Goal: Information Seeking & Learning: Compare options

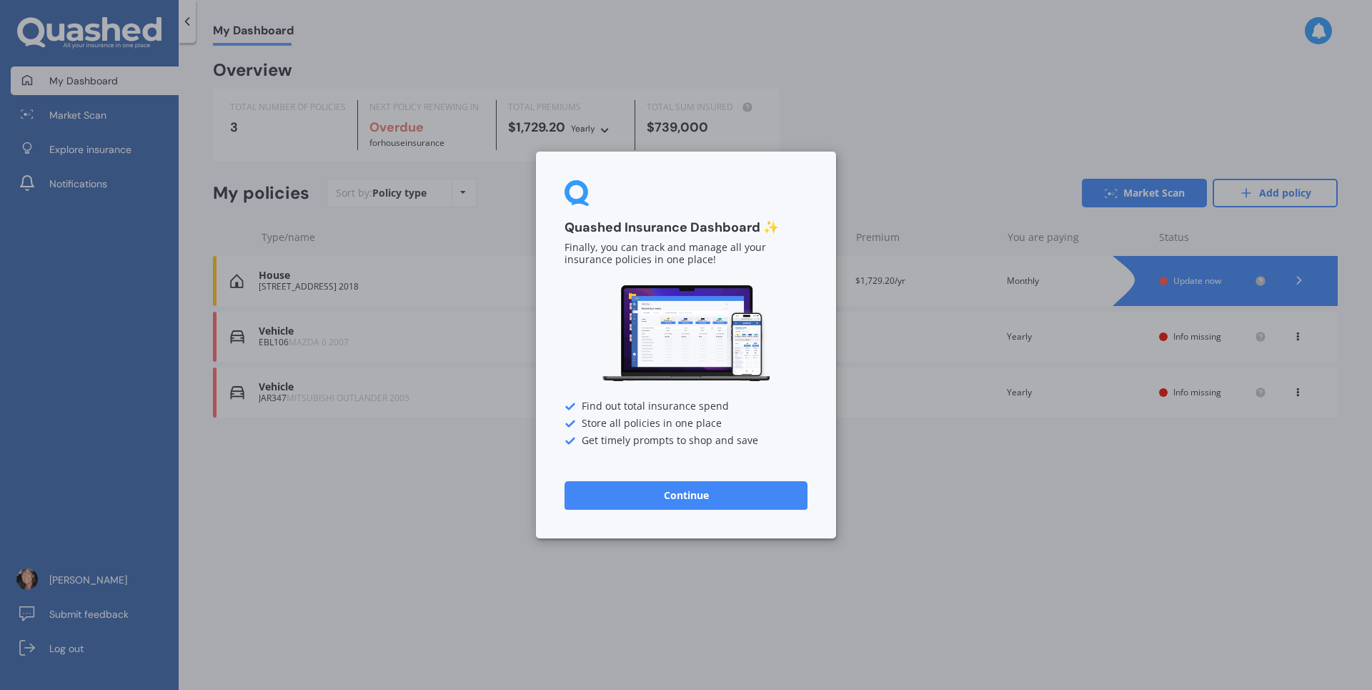
click at [681, 500] on button "Continue" at bounding box center [685, 495] width 243 height 29
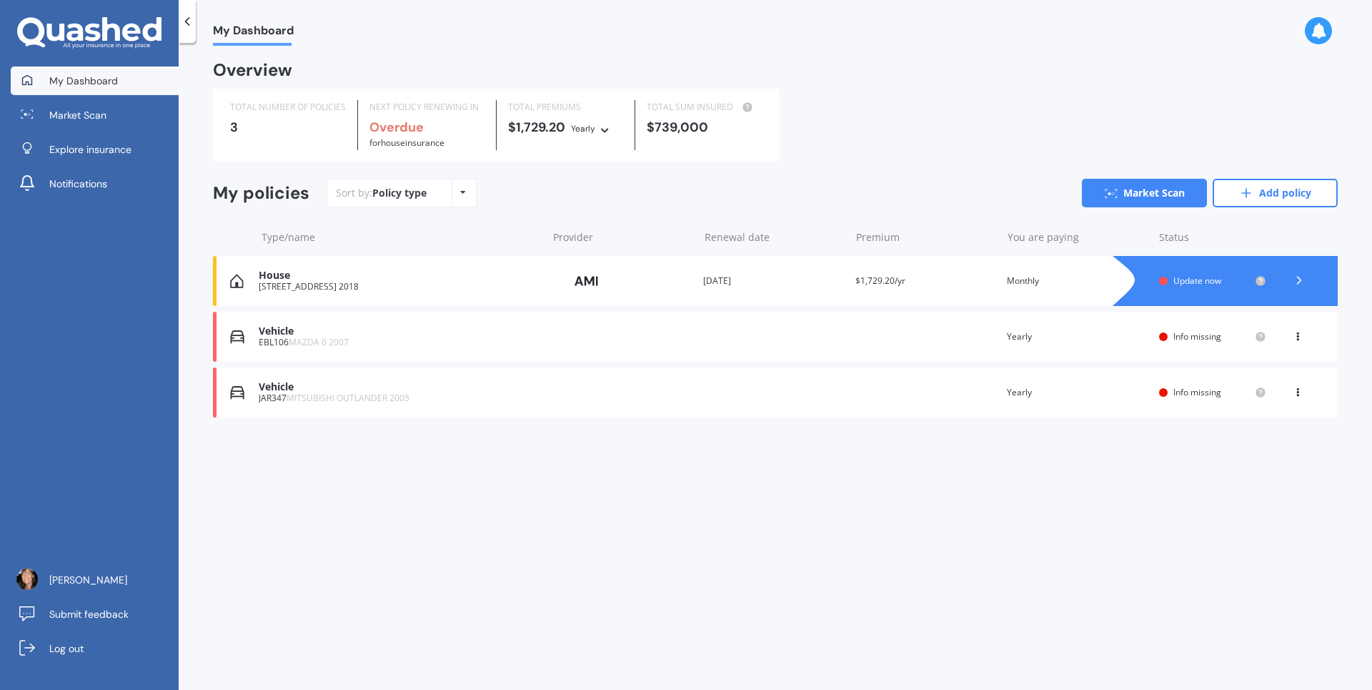
click at [1179, 395] on span "Info missing" at bounding box center [1197, 392] width 48 height 12
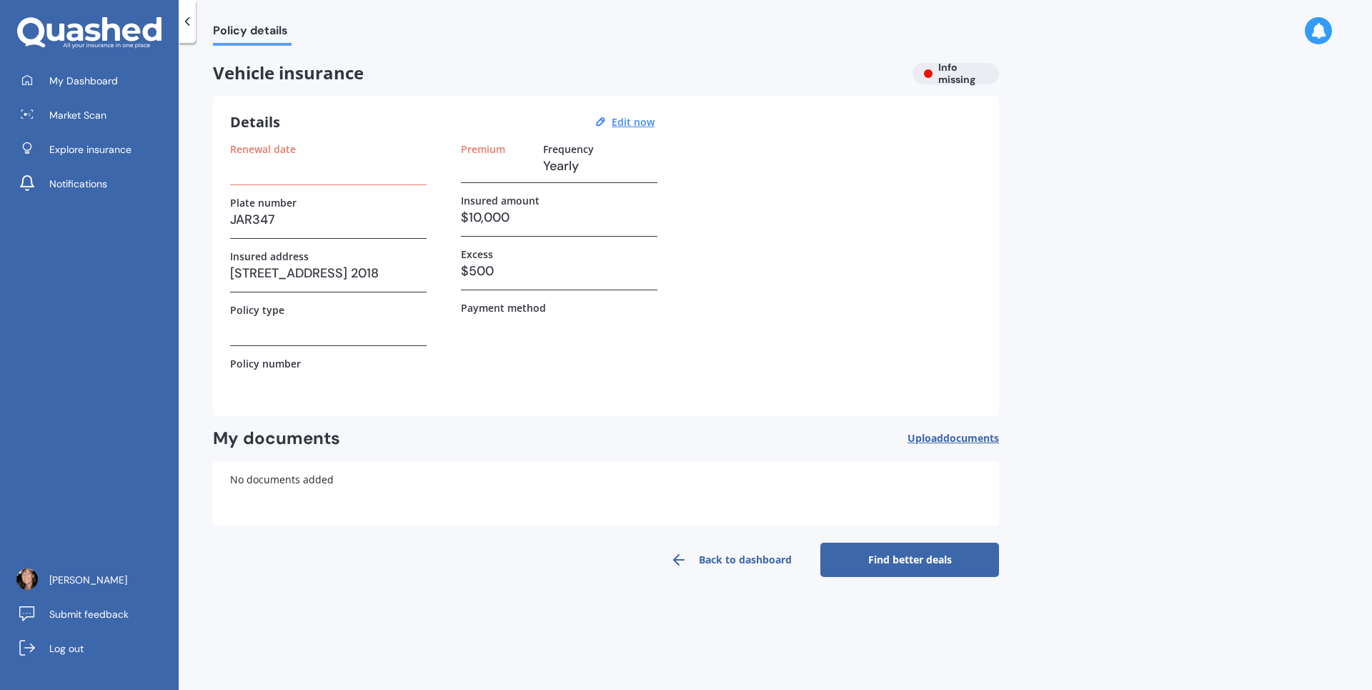
click at [510, 215] on h3 "$10,000" at bounding box center [559, 217] width 196 height 21
click at [637, 121] on u "Edit now" at bounding box center [633, 122] width 43 height 14
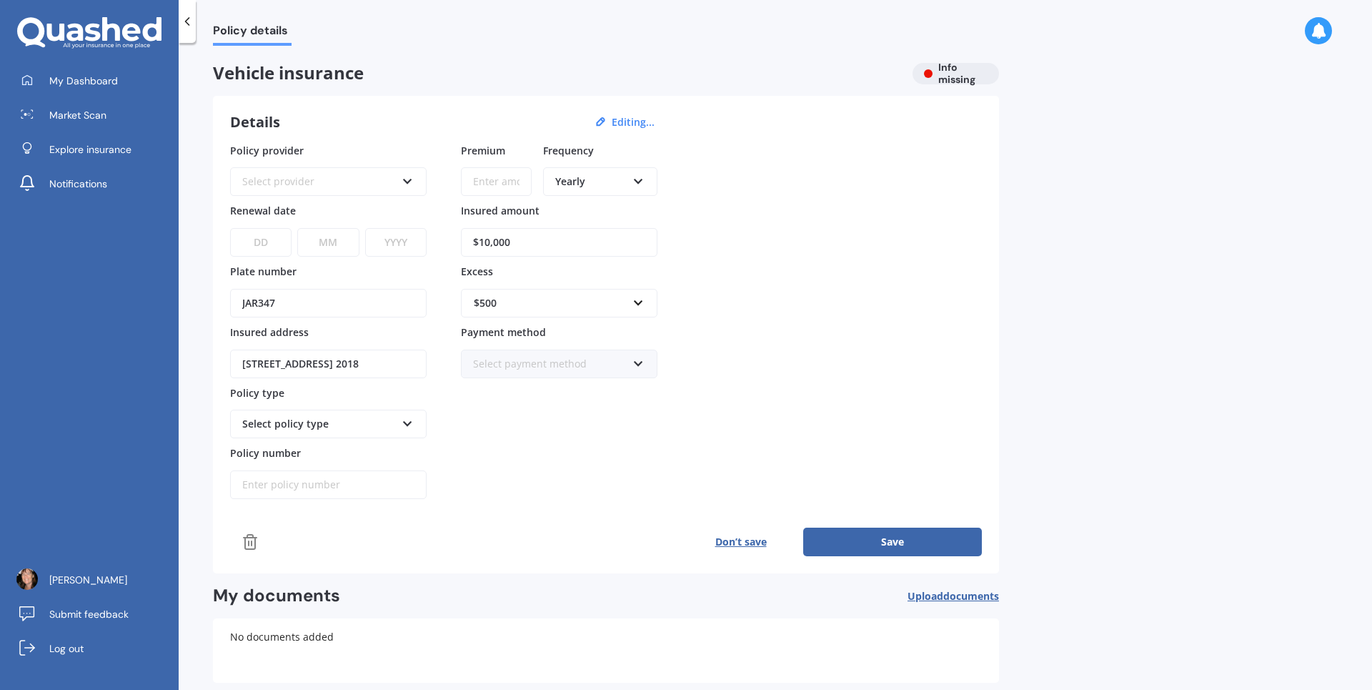
click at [407, 179] on icon at bounding box center [408, 179] width 12 height 10
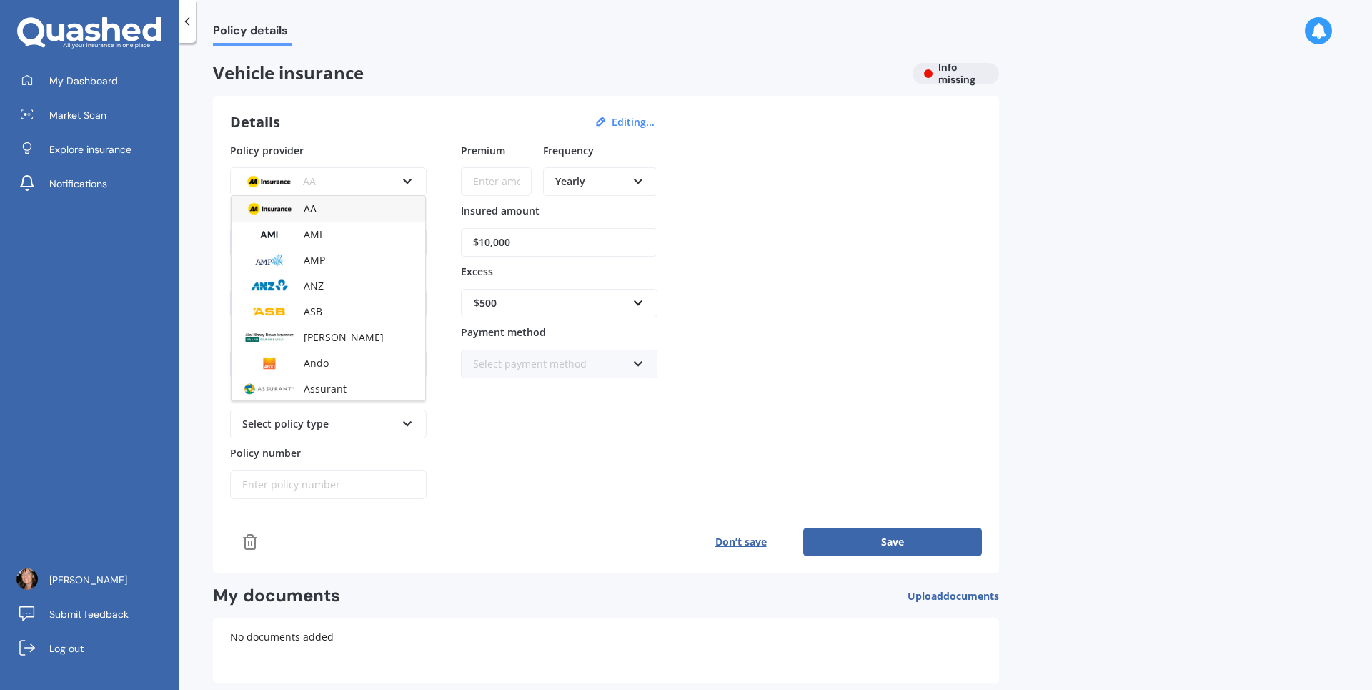
click at [332, 239] on div "AMI" at bounding box center [329, 235] width 194 height 26
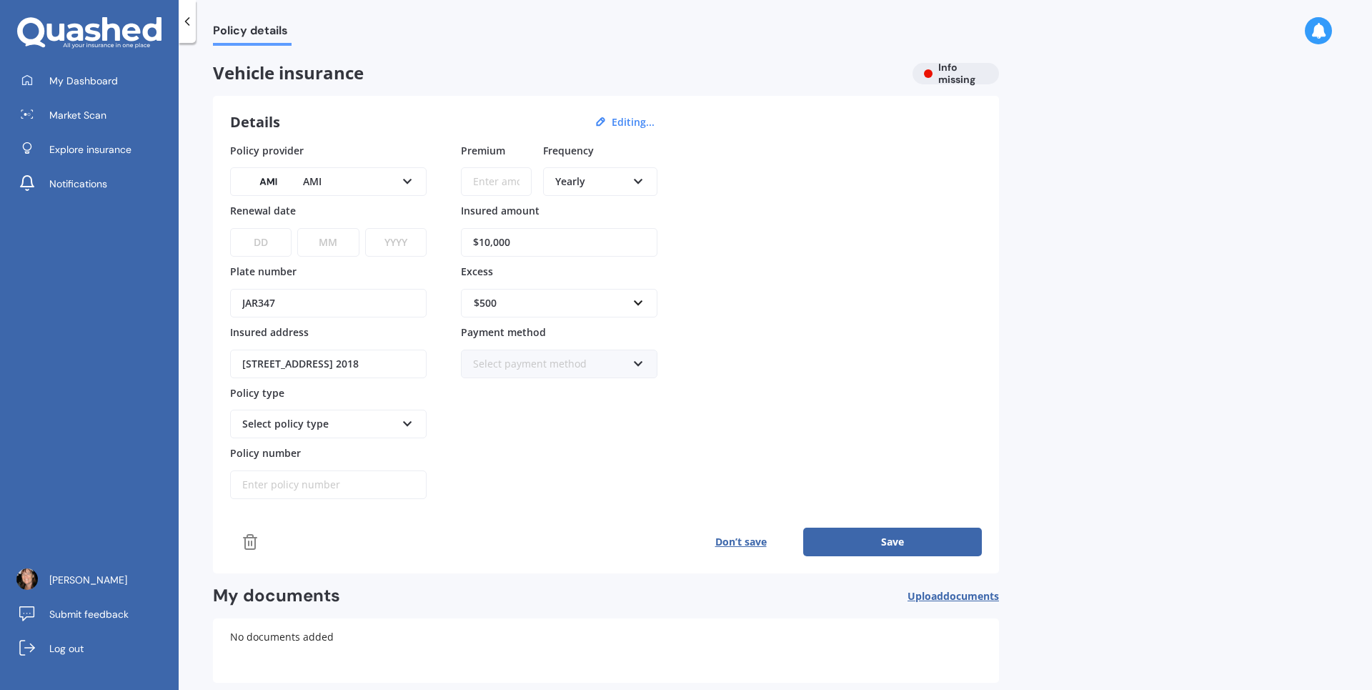
drag, startPoint x: 523, startPoint y: 237, endPoint x: 379, endPoint y: 231, distance: 143.8
click at [379, 231] on div "Policy provider AMI AA AMI AMP ANZ ASB [PERSON_NAME] Ando Assurant Autosure BNZ…" at bounding box center [606, 321] width 752 height 357
type input "$5,700"
click at [268, 245] on select "DD 01 02 03 04 05 06 07 08 09 10 11 12 13 14 15 16 17 18 19 20 21 22 23 24 25 2…" at bounding box center [260, 242] width 61 height 29
click at [230, 228] on select "DD 01 02 03 04 05 06 07 08 09 10 11 12 13 14 15 16 17 18 19 20 21 22 23 24 25 2…" at bounding box center [260, 242] width 61 height 29
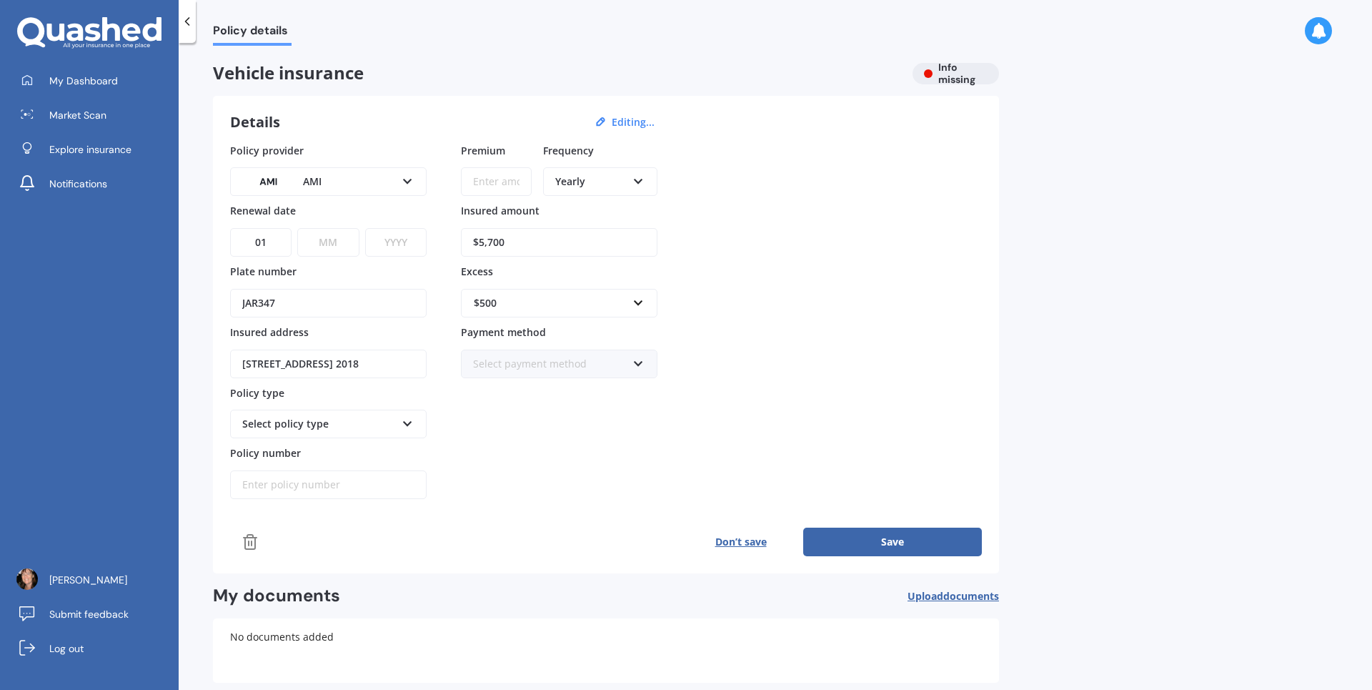
click at [279, 234] on select "DD 01 02 03 04 05 06 07 08 09 10 11 12 13 14 15 16 17 18 19 20 21 22 23 24 25 2…" at bounding box center [260, 242] width 61 height 29
select select "08"
click at [230, 228] on select "DD 01 02 03 04 05 06 07 08 09 10 11 12 13 14 15 16 17 18 19 20 21 22 23 24 25 2…" at bounding box center [260, 242] width 61 height 29
click at [348, 239] on select "MM 01 02 03 04 05 06 07 08 09 10 11 12" at bounding box center [327, 242] width 61 height 29
select select "08"
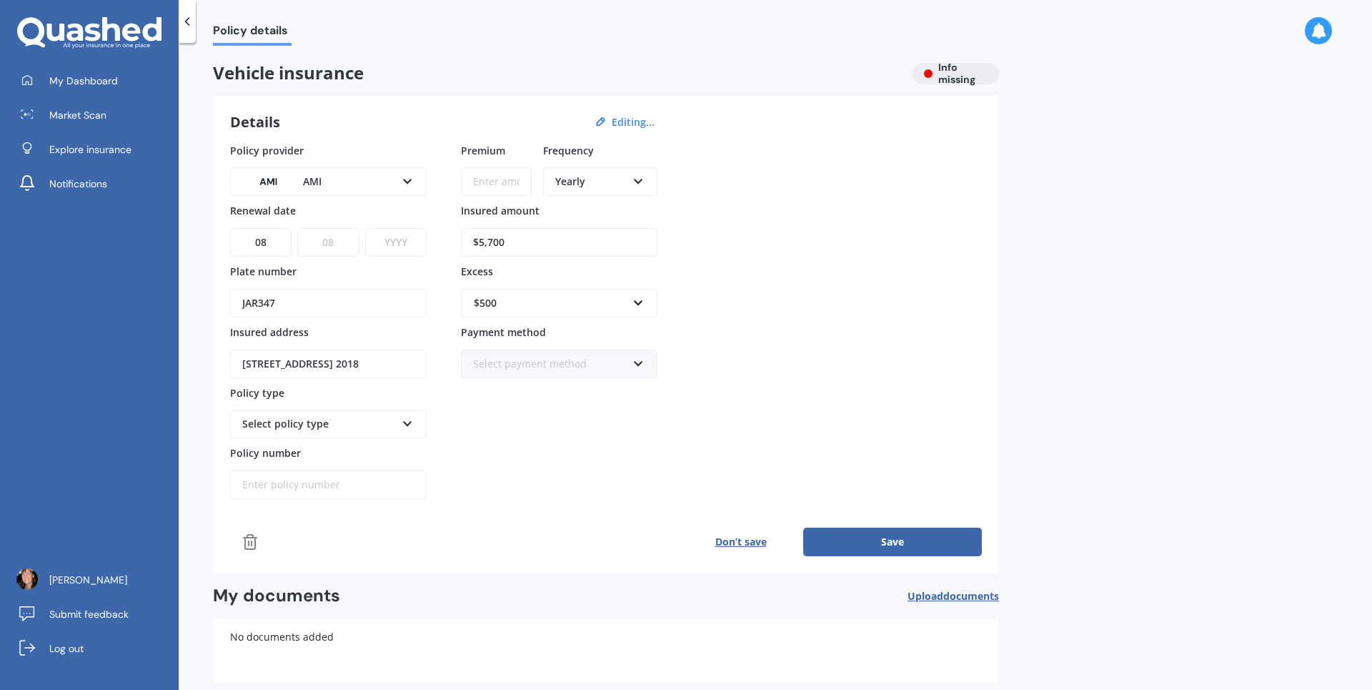
click at [297, 228] on select "MM 01 02 03 04 05 06 07 08 09 10 11 12" at bounding box center [327, 242] width 61 height 29
click at [406, 237] on select "YYYY 2027 2026 2025 2024 2023 2022 2021 2020 2019 2018 2017 2016 2015 2014 2013…" at bounding box center [395, 242] width 61 height 29
select select "2025"
click at [365, 228] on select "YYYY 2027 2026 2025 2024 2023 2022 2021 2020 2019 2018 2017 2016 2015 2014 2013…" at bounding box center [395, 242] width 61 height 29
click at [635, 306] on input "text" at bounding box center [554, 302] width 184 height 27
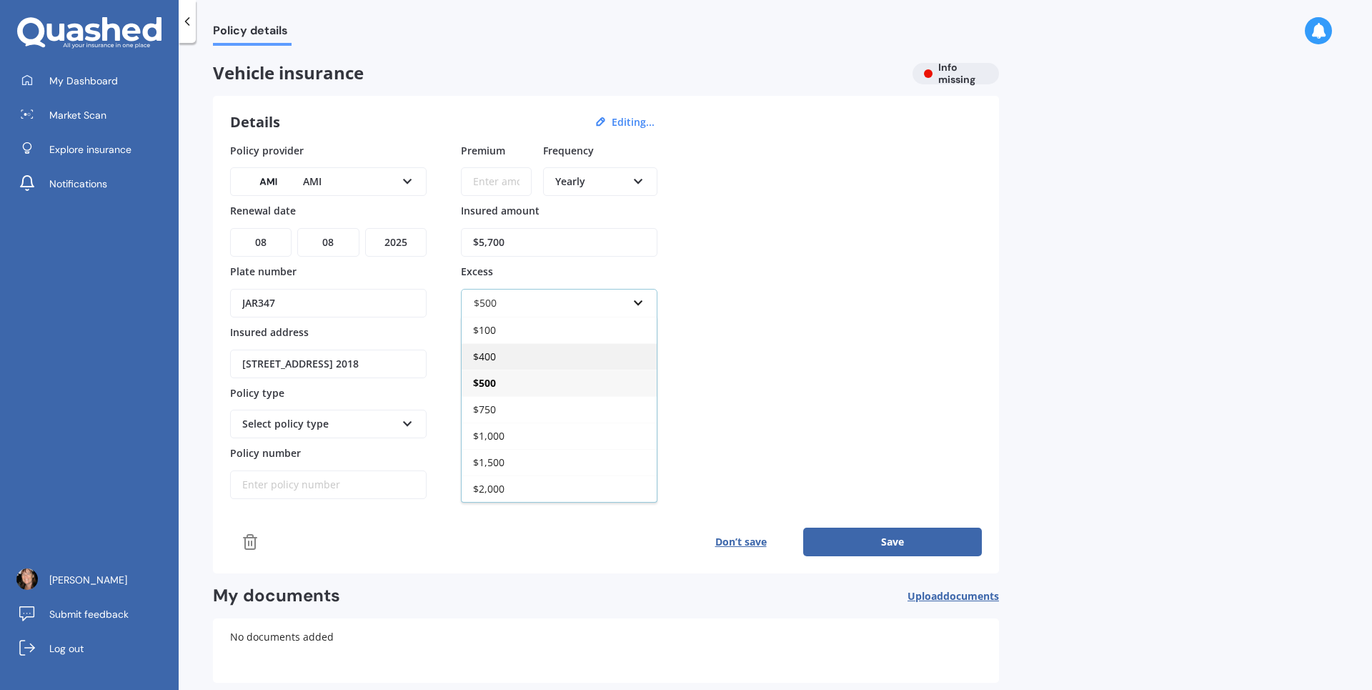
click at [526, 348] on div "$400" at bounding box center [559, 356] width 195 height 26
click at [640, 362] on icon at bounding box center [638, 361] width 12 height 10
click at [607, 393] on div "Direct debit - bank account" at bounding box center [559, 391] width 194 height 26
click at [406, 420] on icon at bounding box center [408, 421] width 12 height 10
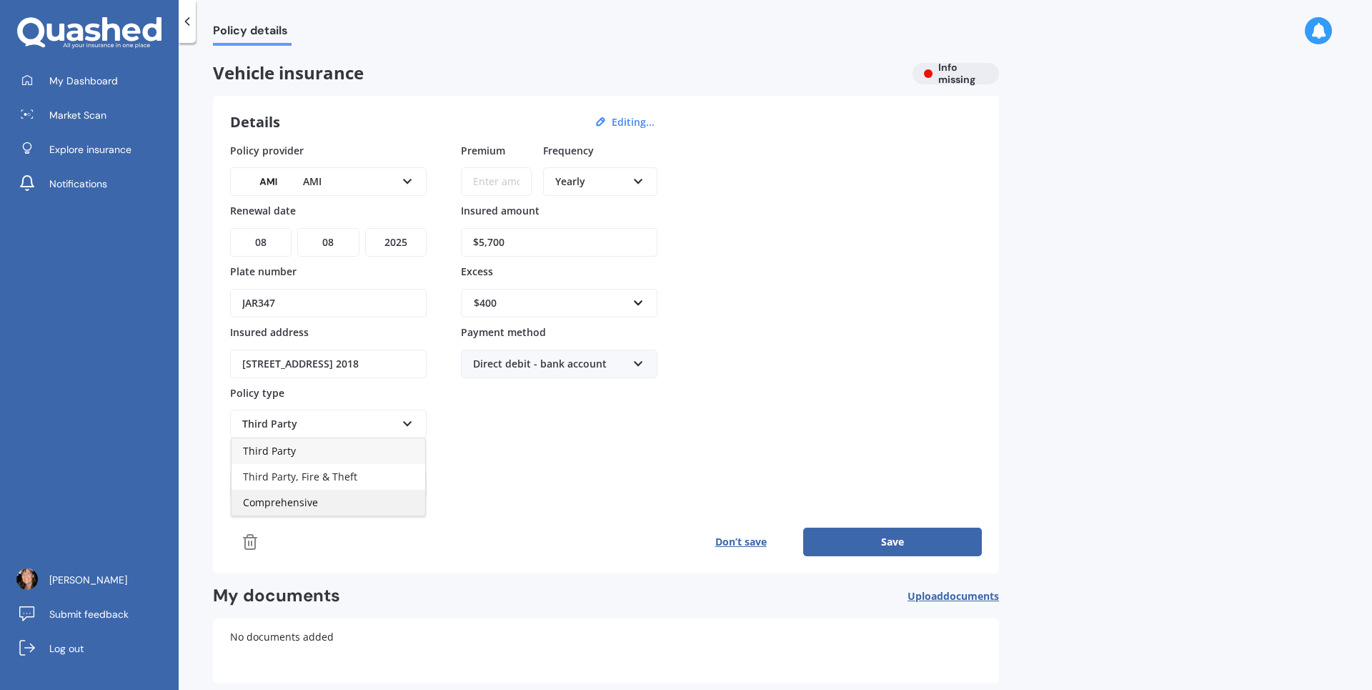
click at [392, 491] on div "Comprehensive" at bounding box center [329, 502] width 194 height 26
click at [394, 491] on input "Policy number" at bounding box center [328, 484] width 196 height 29
type input "M0014676854"
click at [482, 178] on input "Premium" at bounding box center [496, 181] width 71 height 29
click at [638, 302] on input "text" at bounding box center [554, 302] width 184 height 27
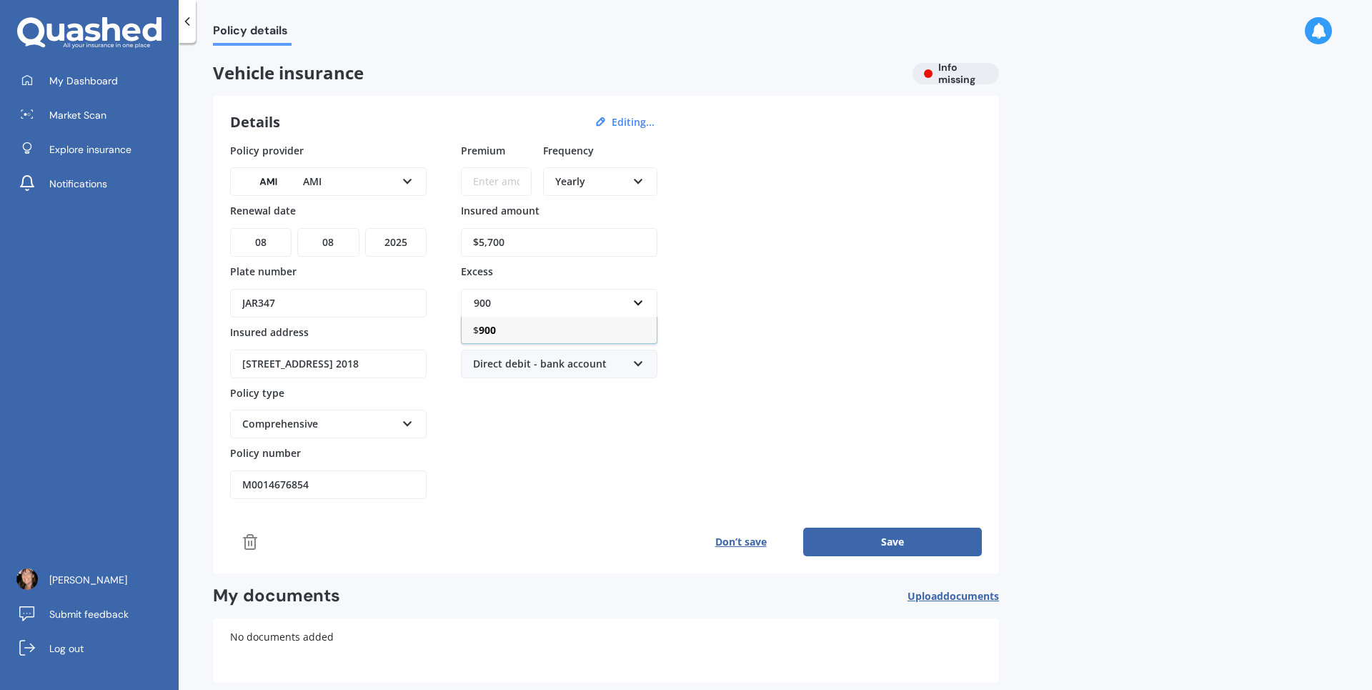
type input "900"
click at [907, 299] on div "Policy provider AMI AA AMI AMP ANZ ASB [PERSON_NAME] Ando Assurant Autosure BNZ…" at bounding box center [606, 321] width 752 height 357
click at [942, 542] on button "Save" at bounding box center [892, 541] width 179 height 29
click at [487, 184] on input "Premium" at bounding box center [496, 181] width 71 height 29
type input "$68.78"
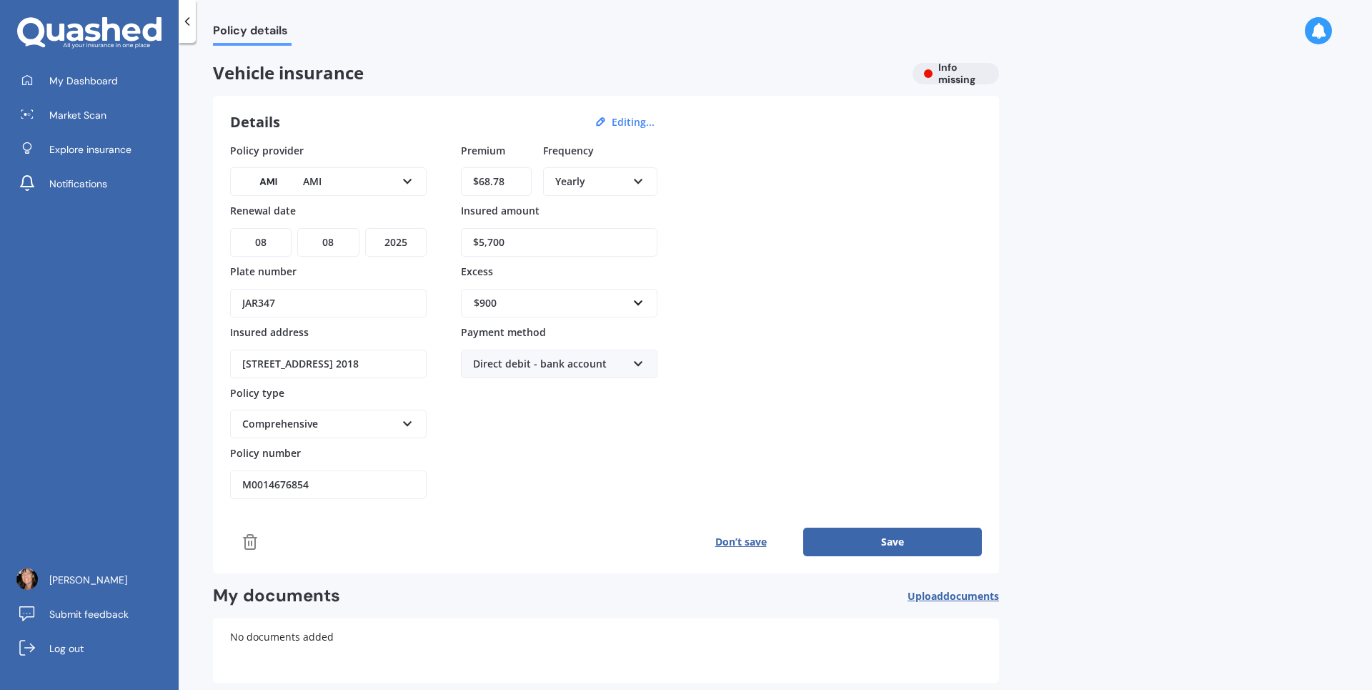
click at [645, 177] on div "Yearly Yearly Six-Monthly Quarterly Monthly Fortnightly Weekly" at bounding box center [600, 181] width 114 height 29
click at [607, 284] on div "Monthly" at bounding box center [599, 286] width 111 height 26
click at [942, 600] on span "Upload documents" at bounding box center [952, 595] width 91 height 11
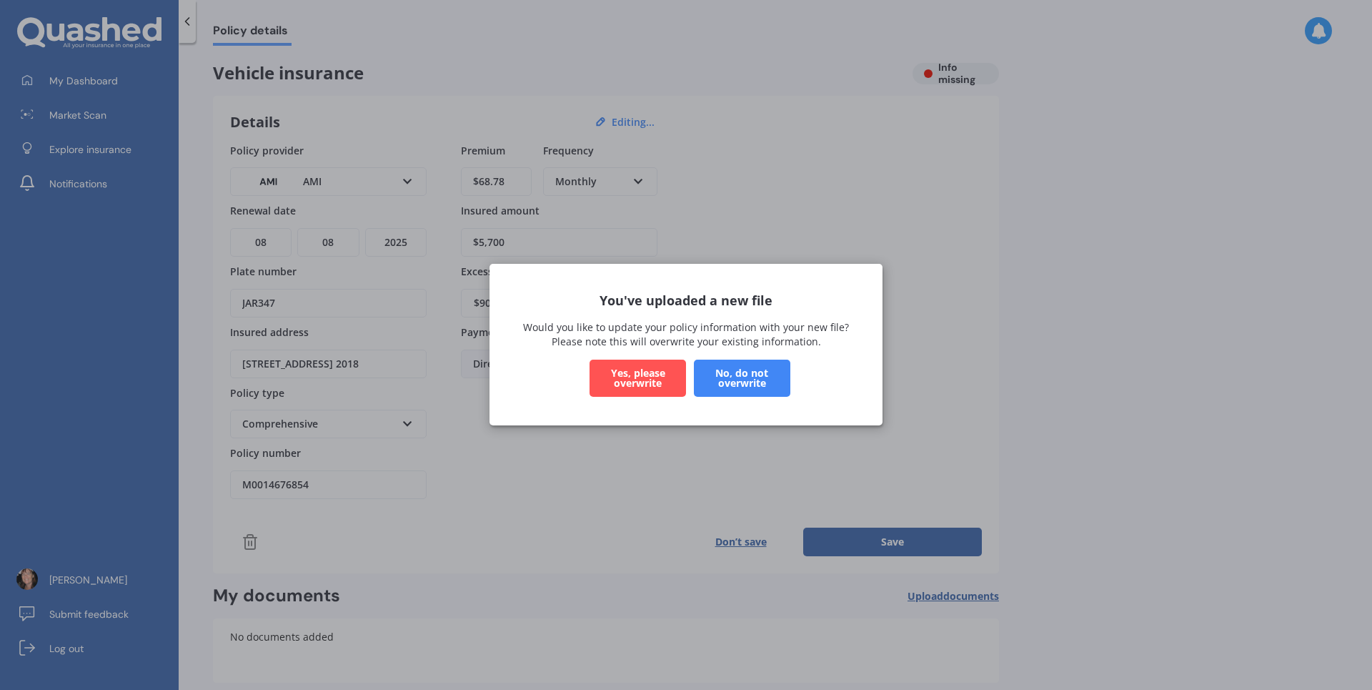
click at [652, 375] on button "Yes, please overwrite" at bounding box center [637, 378] width 96 height 37
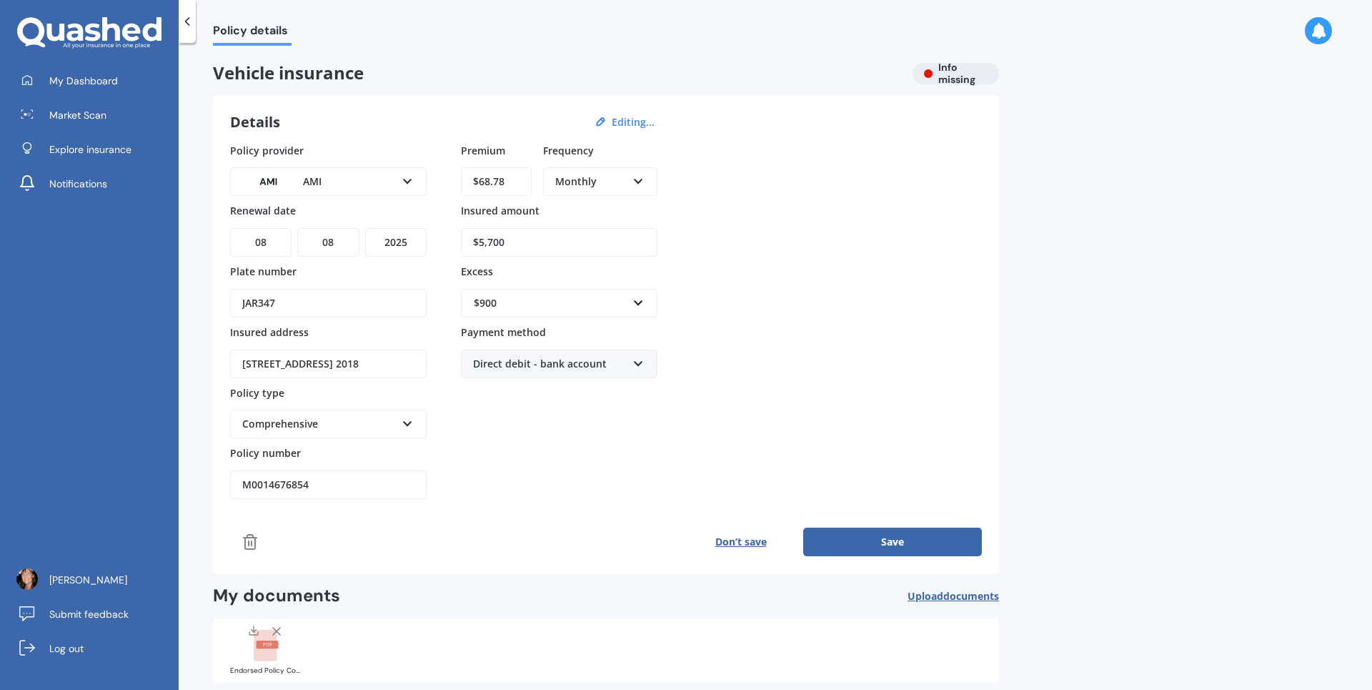
click at [913, 534] on button "Save" at bounding box center [892, 541] width 179 height 29
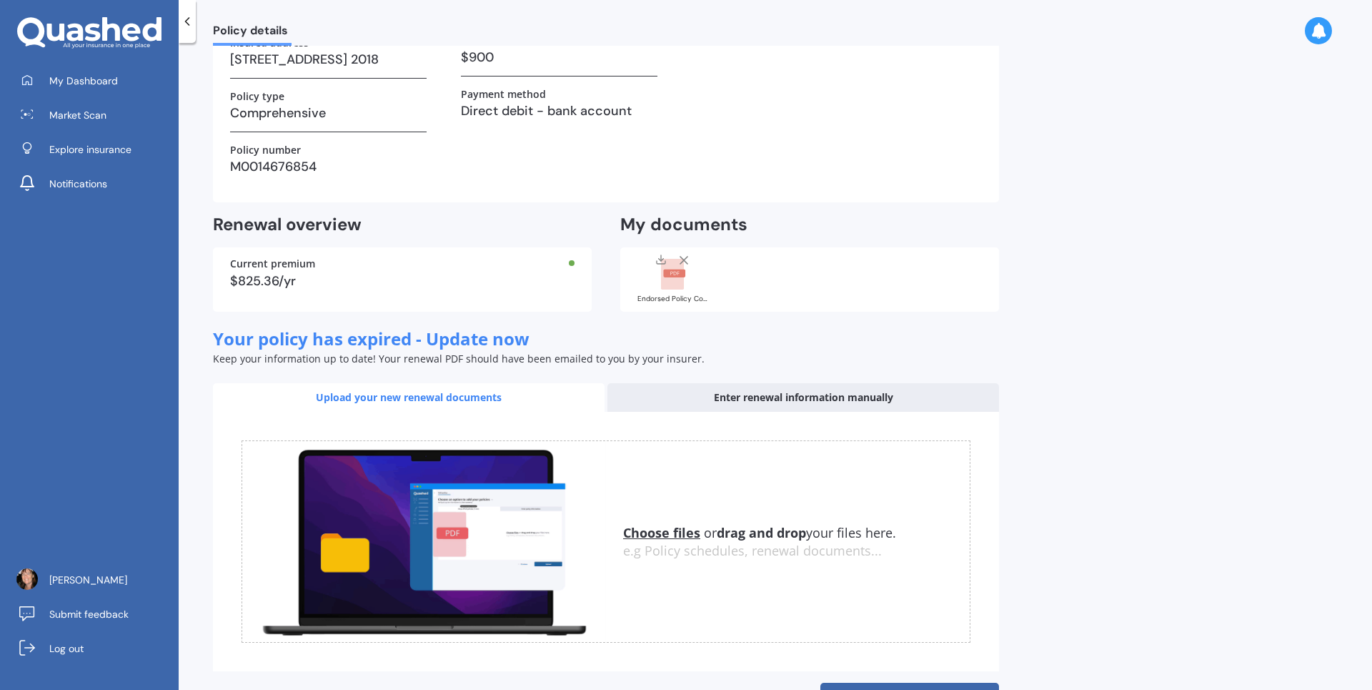
scroll to position [267, 0]
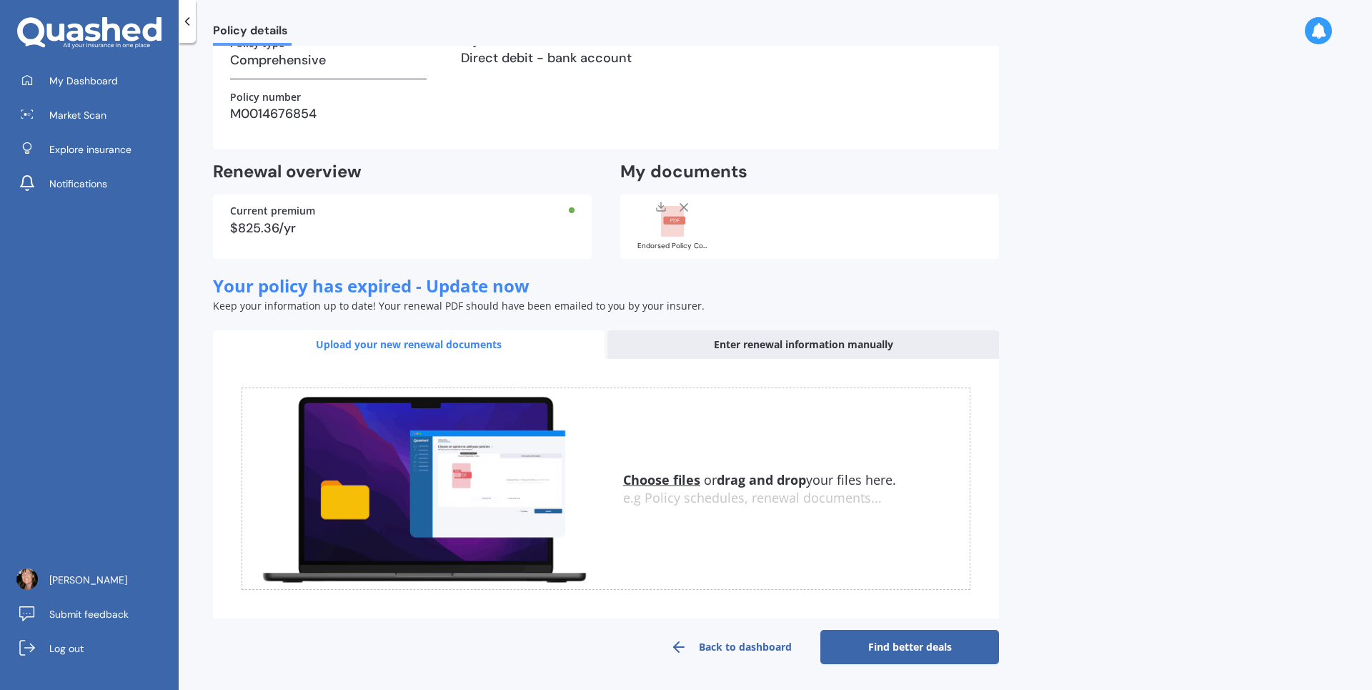
click at [931, 638] on link "Find better deals" at bounding box center [909, 647] width 179 height 34
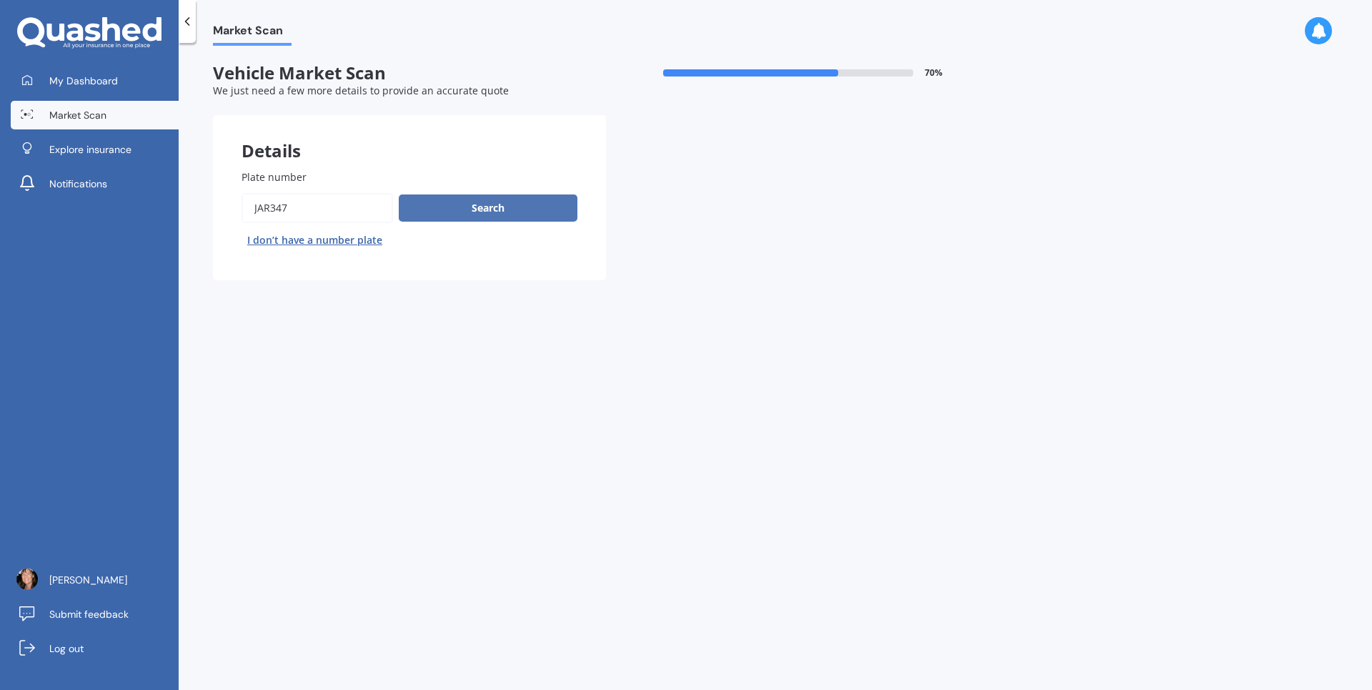
click at [537, 210] on button "Search" at bounding box center [488, 207] width 179 height 27
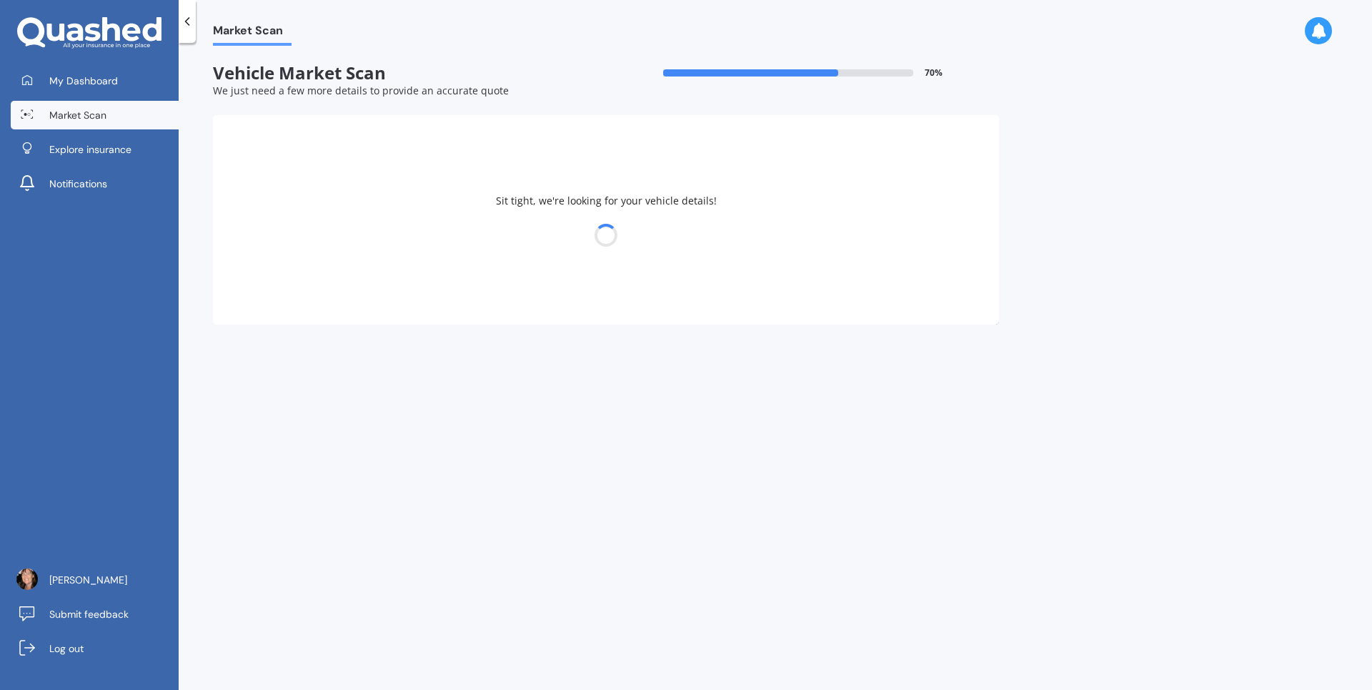
select select "MITSUBISHI"
select select "OUTLANDER"
select select "18"
select select "05"
select select "1967"
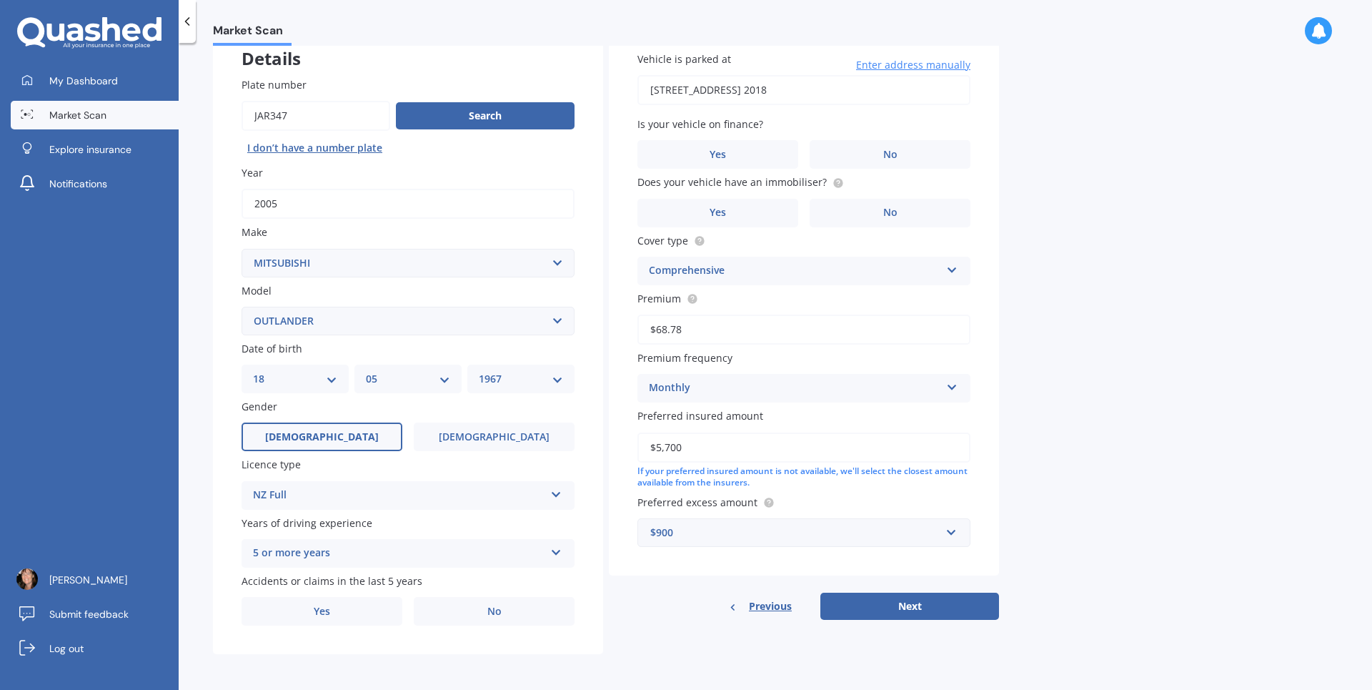
scroll to position [94, 0]
click at [322, 376] on select "DD 01 02 03 04 05 06 07 08 09 10 11 12 13 14 15 16 17 18 19 20 21 22 23 24 25 2…" at bounding box center [295, 377] width 84 height 16
select select "01"
click at [253, 369] on select "DD 01 02 03 04 05 06 07 08 09 10 11 12 13 14 15 16 17 18 19 20 21 22 23 24 25 2…" at bounding box center [295, 377] width 84 height 16
click at [439, 377] on select "MM 01 02 03 04 05 06 07 08 09 10 11 12" at bounding box center [408, 377] width 84 height 16
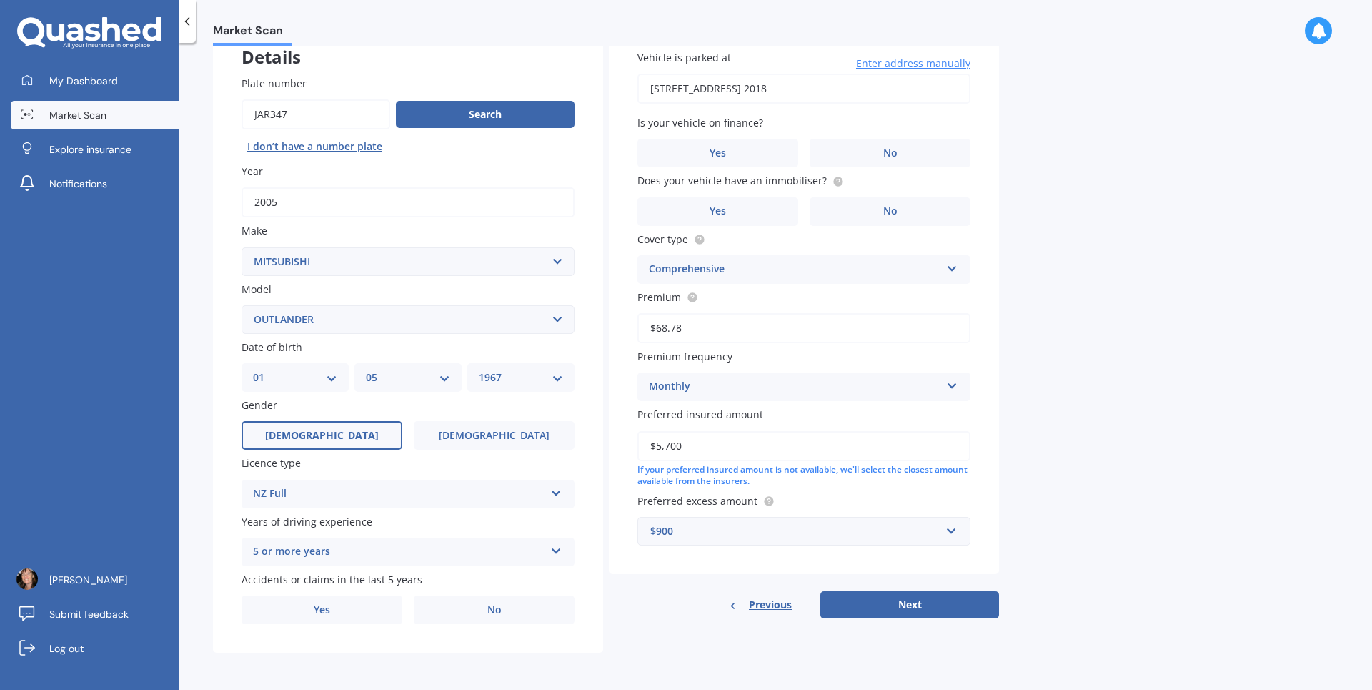
select select "01"
click at [366, 369] on select "MM 01 02 03 04 05 06 07 08 09 10 11 12" at bounding box center [408, 377] width 84 height 16
click at [562, 380] on select "YYYY 2025 2024 2023 2022 2021 2020 2019 2018 2017 2016 2015 2014 2013 2012 2011…" at bounding box center [521, 377] width 84 height 16
select select "1969"
click at [479, 369] on select "YYYY 2025 2024 2023 2022 2021 2020 2019 2018 2017 2016 2015 2014 2013 2012 2011…" at bounding box center [521, 377] width 84 height 16
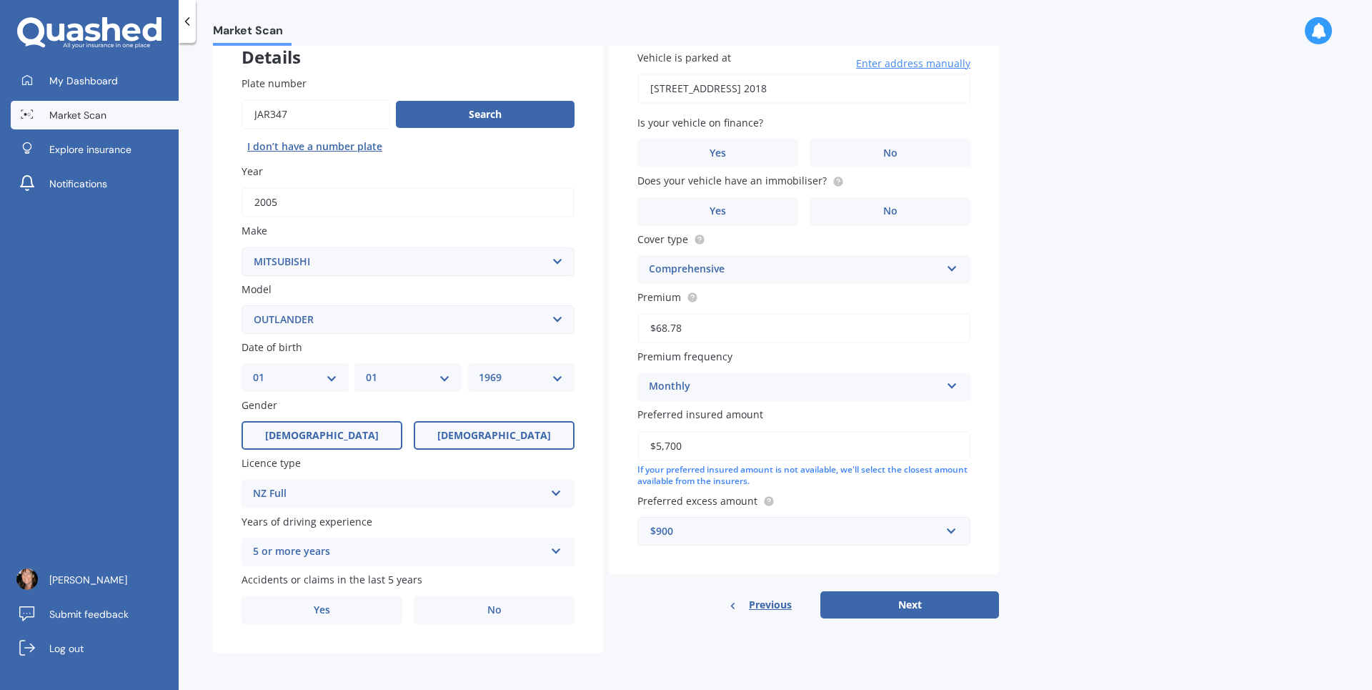
click at [516, 437] on label "[DEMOGRAPHIC_DATA]" at bounding box center [494, 435] width 161 height 29
click at [0, 0] on input "[DEMOGRAPHIC_DATA]" at bounding box center [0, 0] width 0 height 0
click at [494, 612] on span "No" at bounding box center [494, 610] width 14 height 12
click at [0, 0] on input "No" at bounding box center [0, 0] width 0 height 0
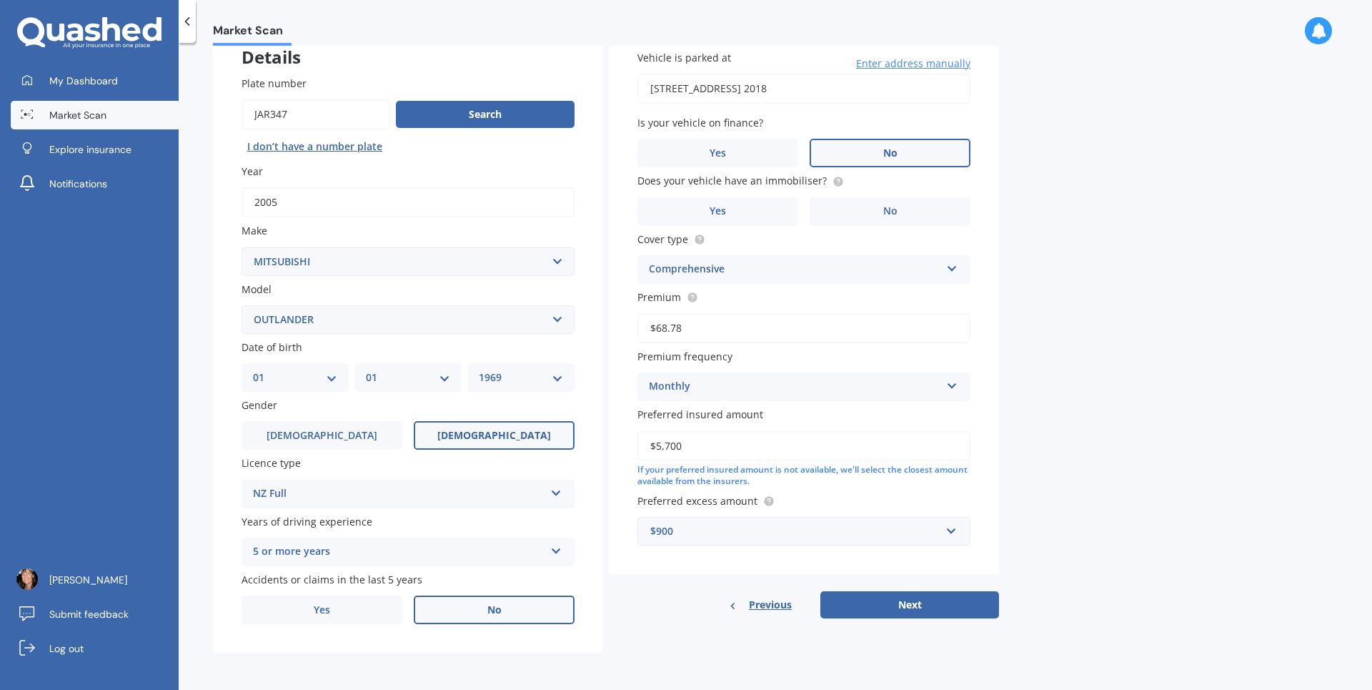
click at [873, 156] on label "No" at bounding box center [890, 153] width 161 height 29
click at [0, 0] on input "No" at bounding box center [0, 0] width 0 height 0
click at [892, 212] on span "No" at bounding box center [890, 211] width 14 height 12
click at [0, 0] on input "No" at bounding box center [0, 0] width 0 height 0
click at [946, 528] on input "text" at bounding box center [799, 530] width 320 height 27
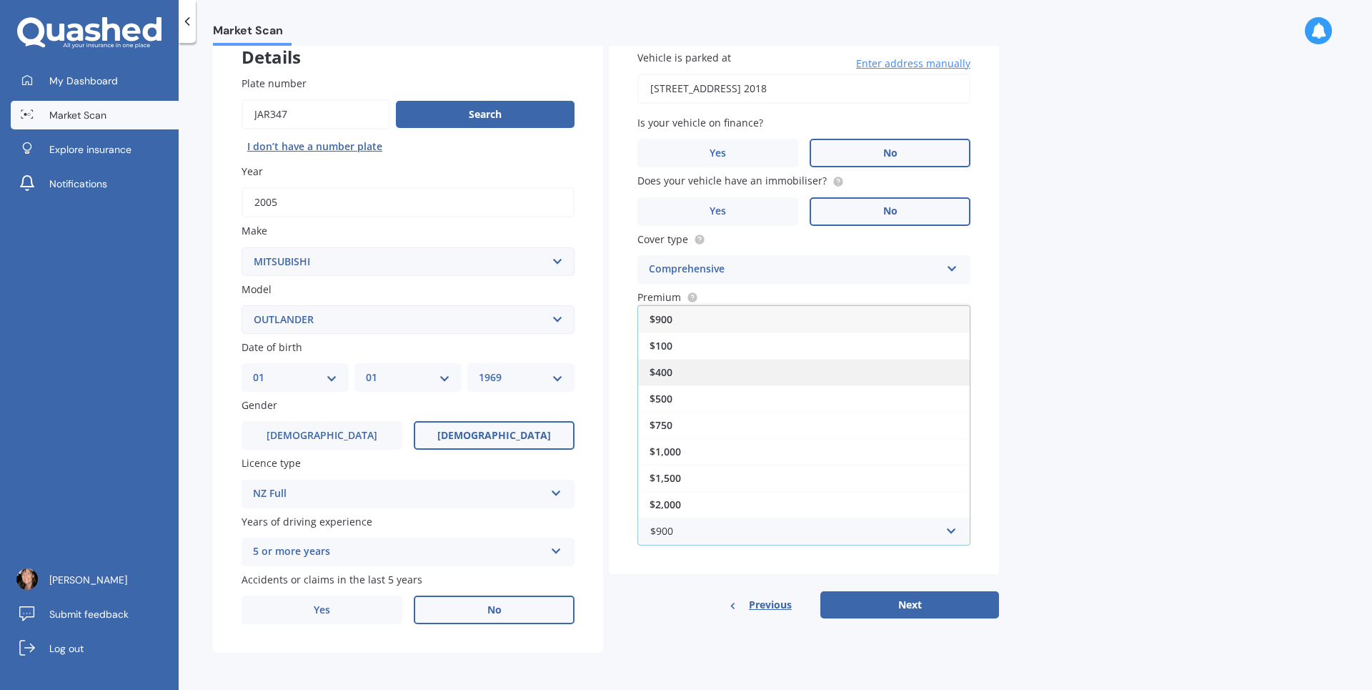
click at [798, 381] on div "$400" at bounding box center [804, 372] width 332 height 26
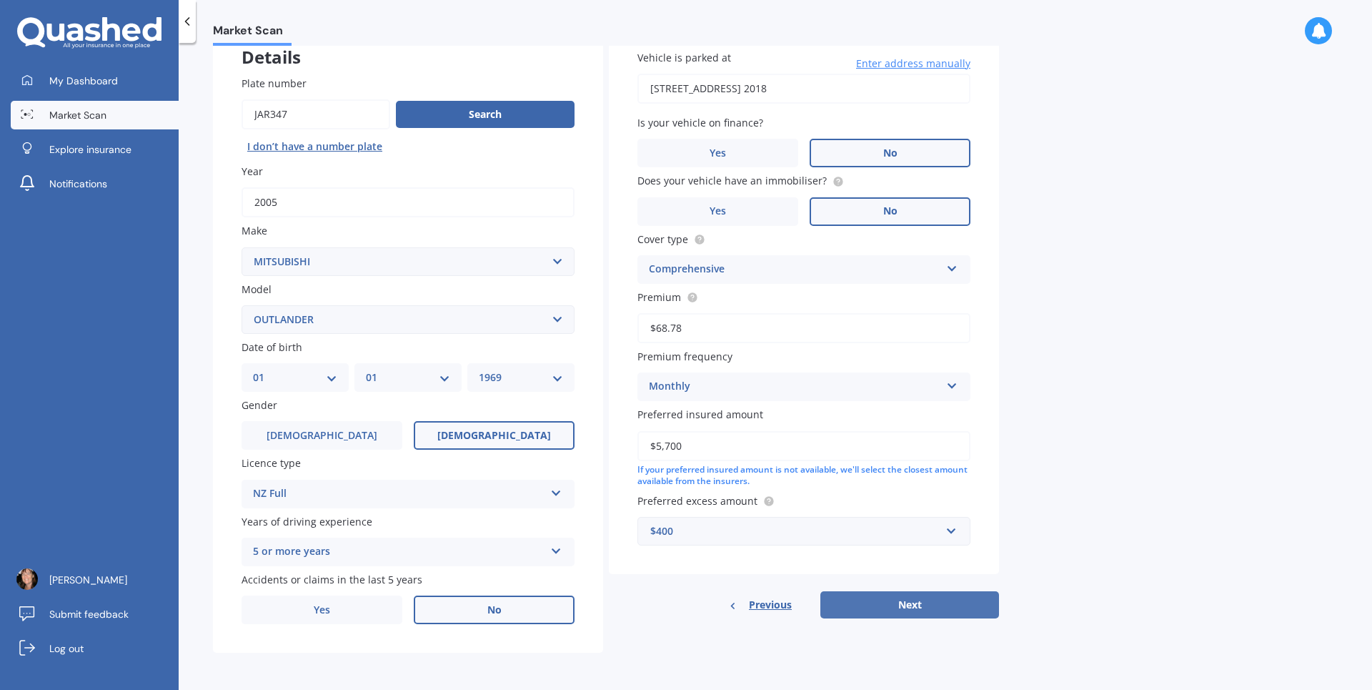
click at [927, 607] on button "Next" at bounding box center [909, 604] width 179 height 27
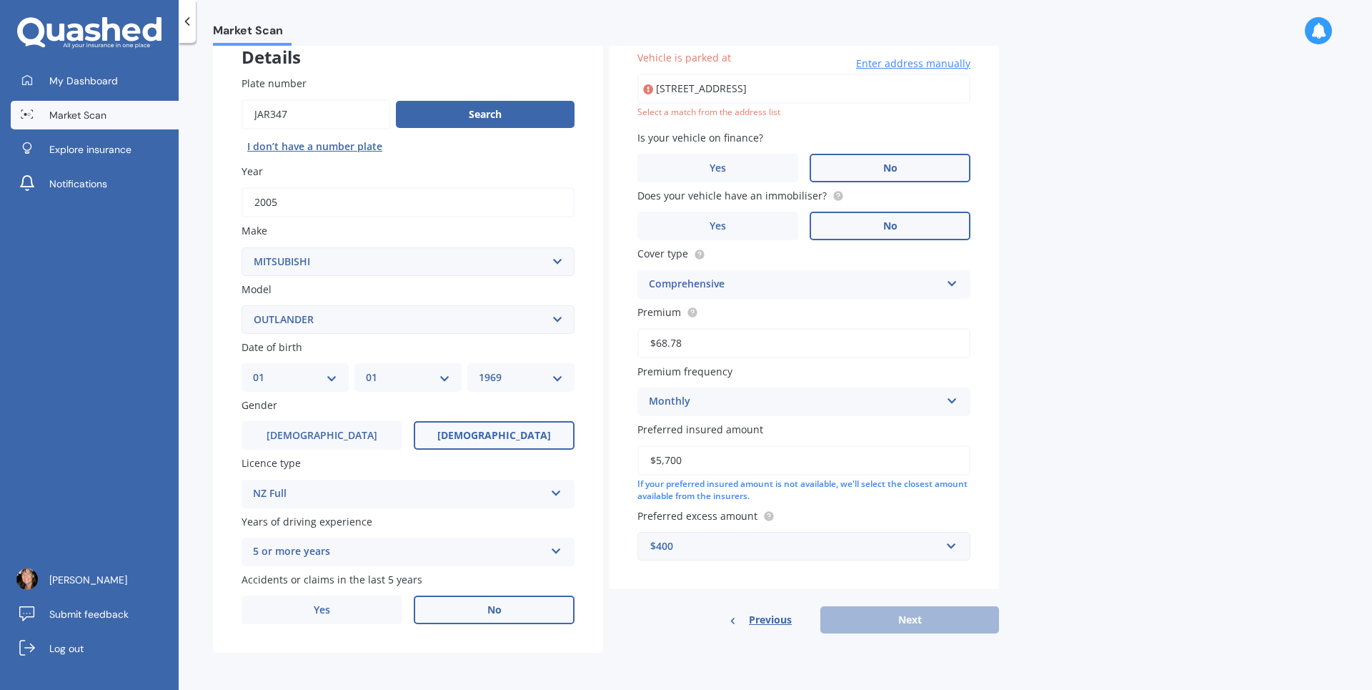
type input "[STREET_ADDRESS] 2018"
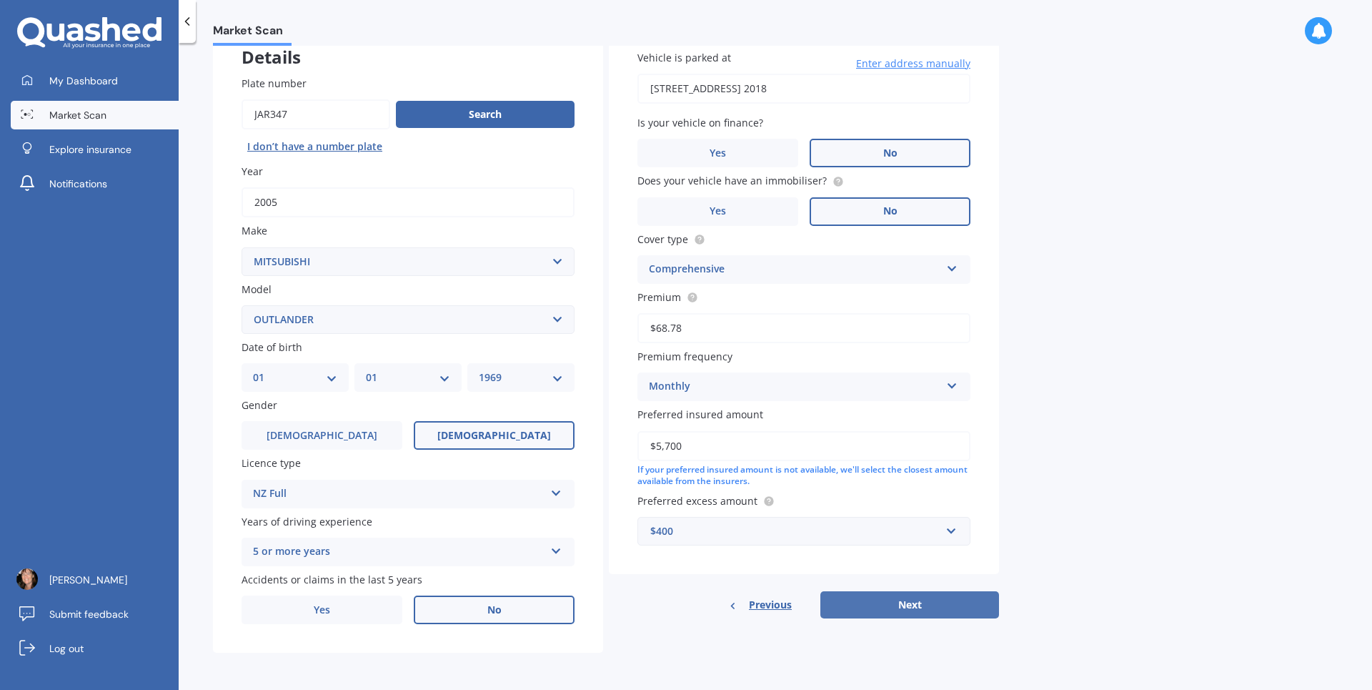
click at [924, 602] on button "Next" at bounding box center [909, 604] width 179 height 27
select select "01"
select select "1969"
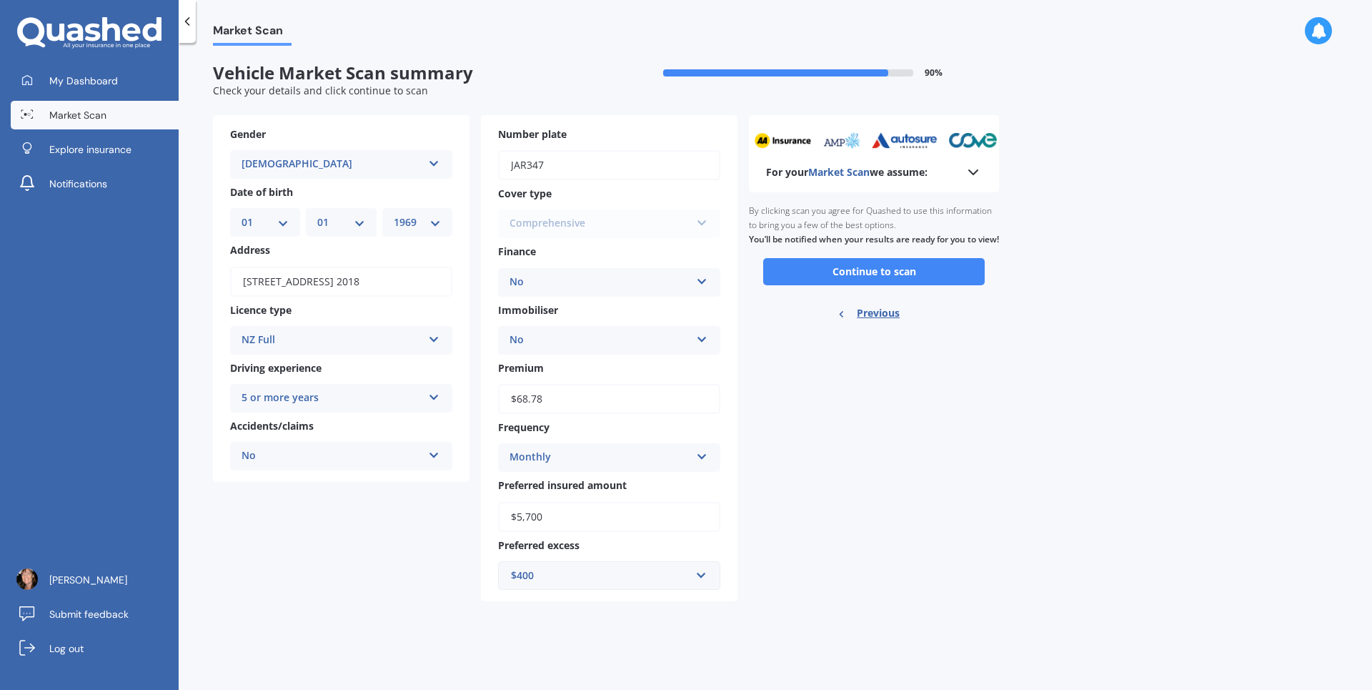
scroll to position [0, 0]
click at [867, 285] on button "Continue to scan" at bounding box center [874, 271] width 222 height 27
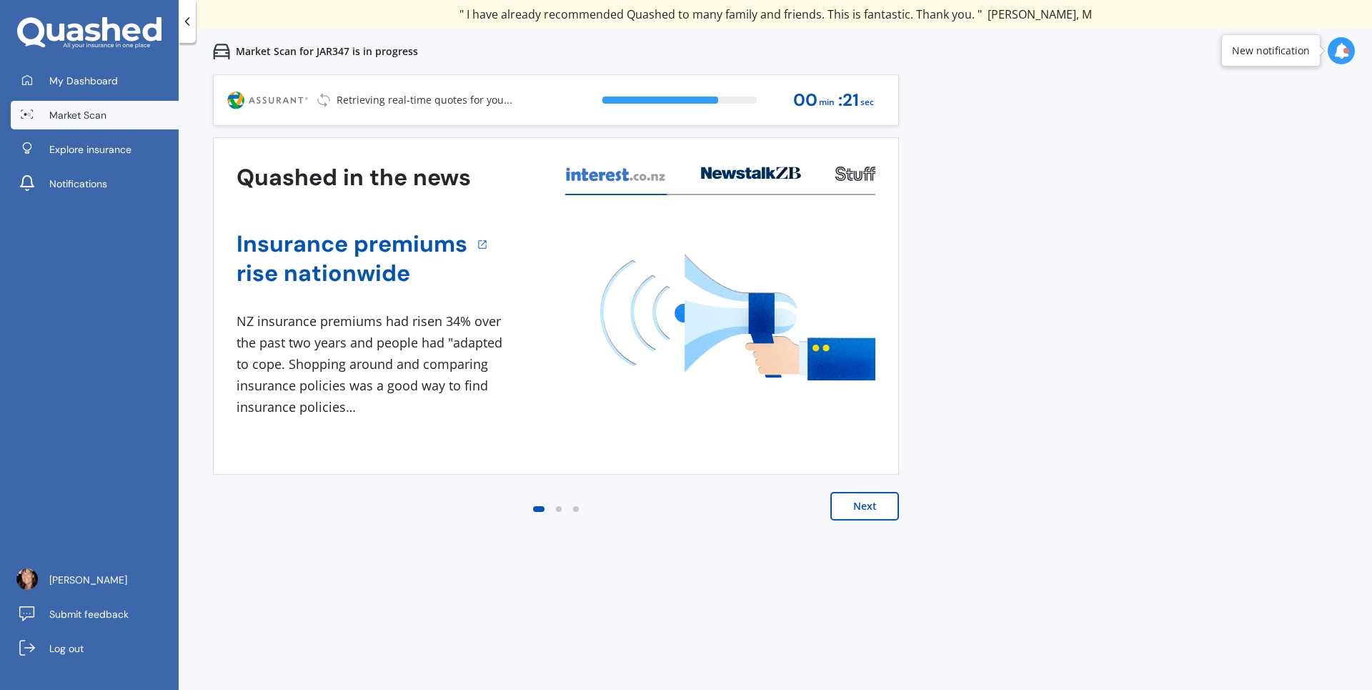
click at [890, 512] on button "Next" at bounding box center [864, 506] width 69 height 29
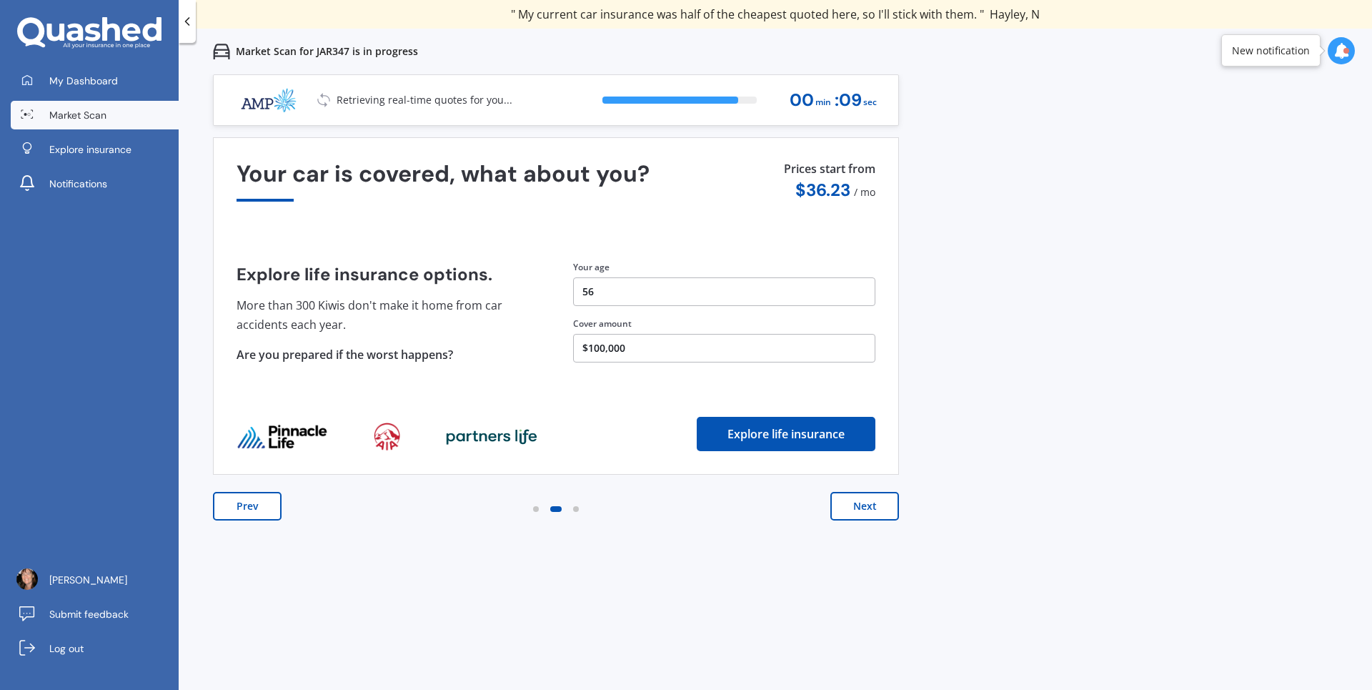
click at [738, 429] on button "Explore life insurance" at bounding box center [786, 434] width 179 height 34
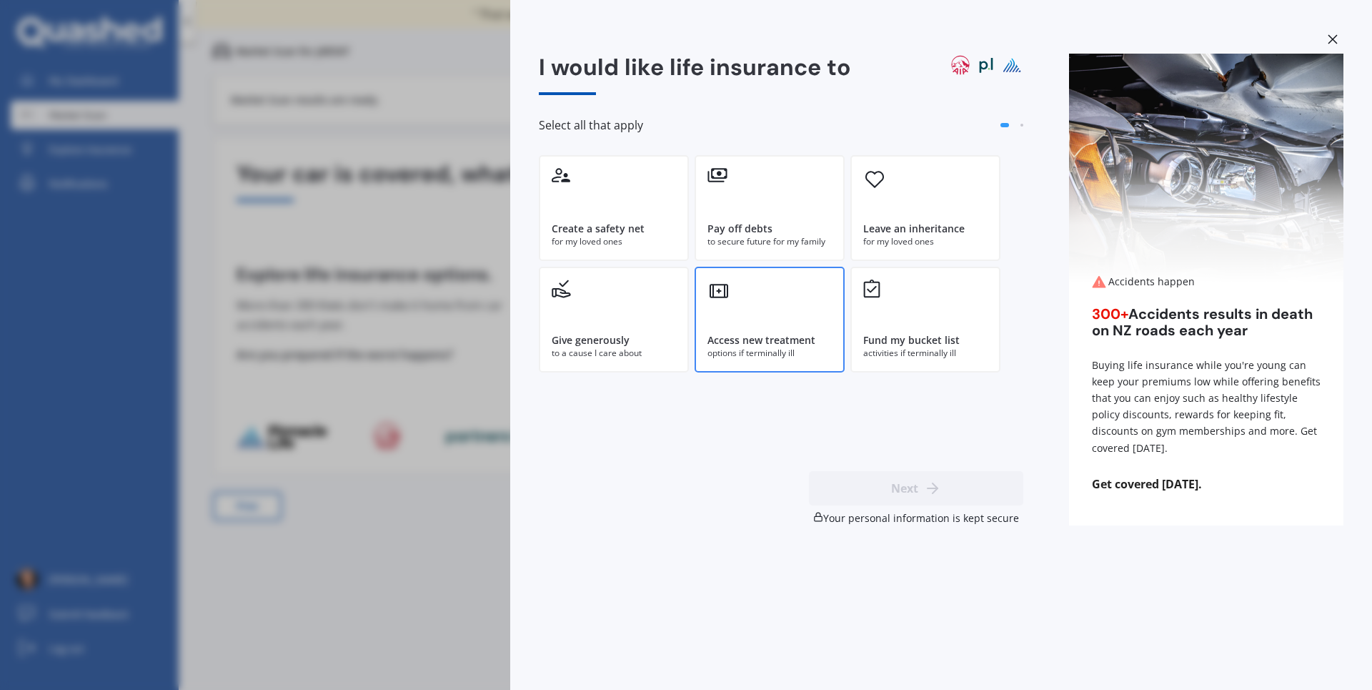
click at [780, 302] on div "Access new treatment options if terminally ill" at bounding box center [770, 320] width 150 height 106
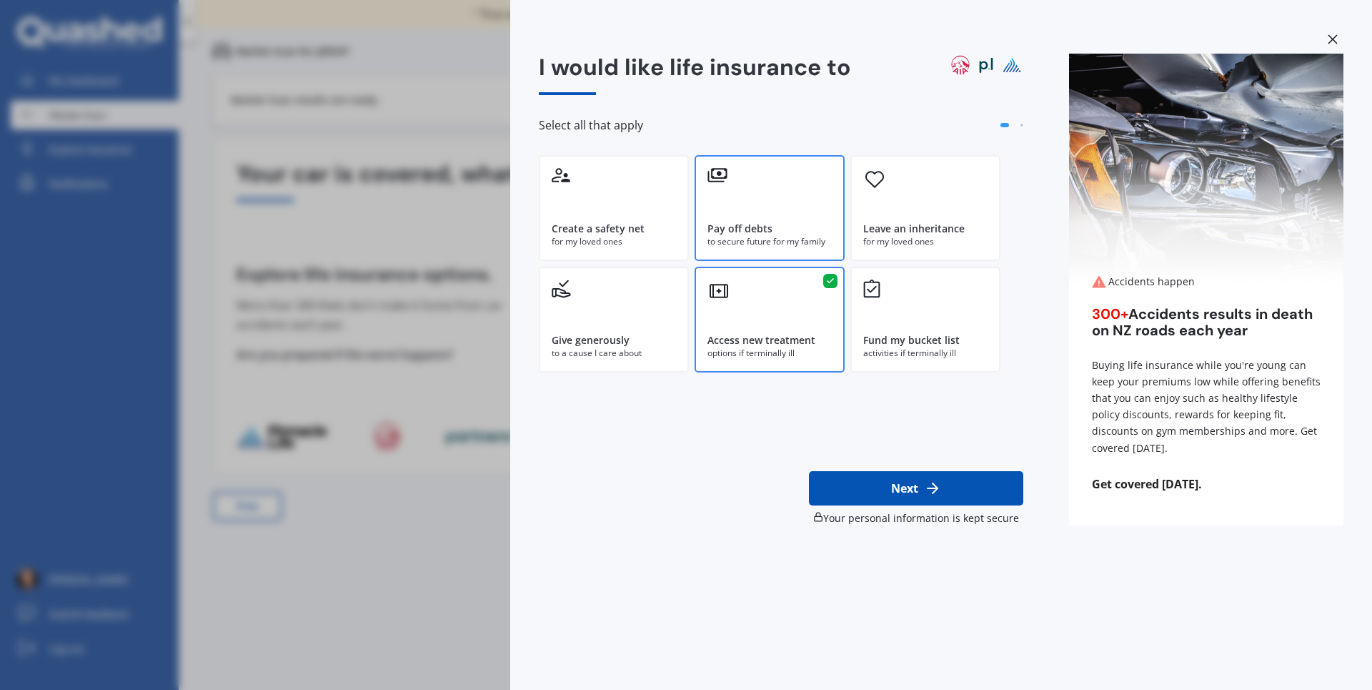
click at [757, 214] on div "Pay off debts to secure future for my family" at bounding box center [770, 208] width 150 height 106
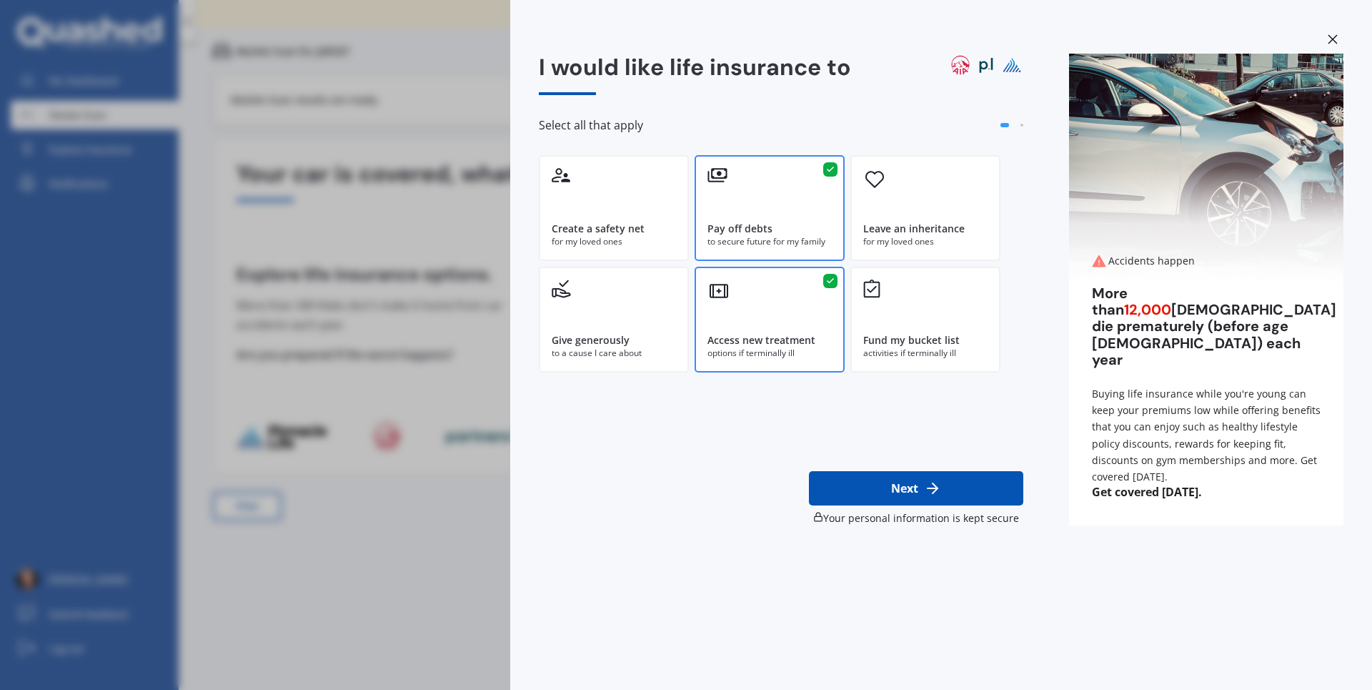
click at [881, 480] on button "Next" at bounding box center [916, 488] width 214 height 34
select select "01"
select select "1969"
select select "Light manual work e.g. plumber, nurse, hairdresser"
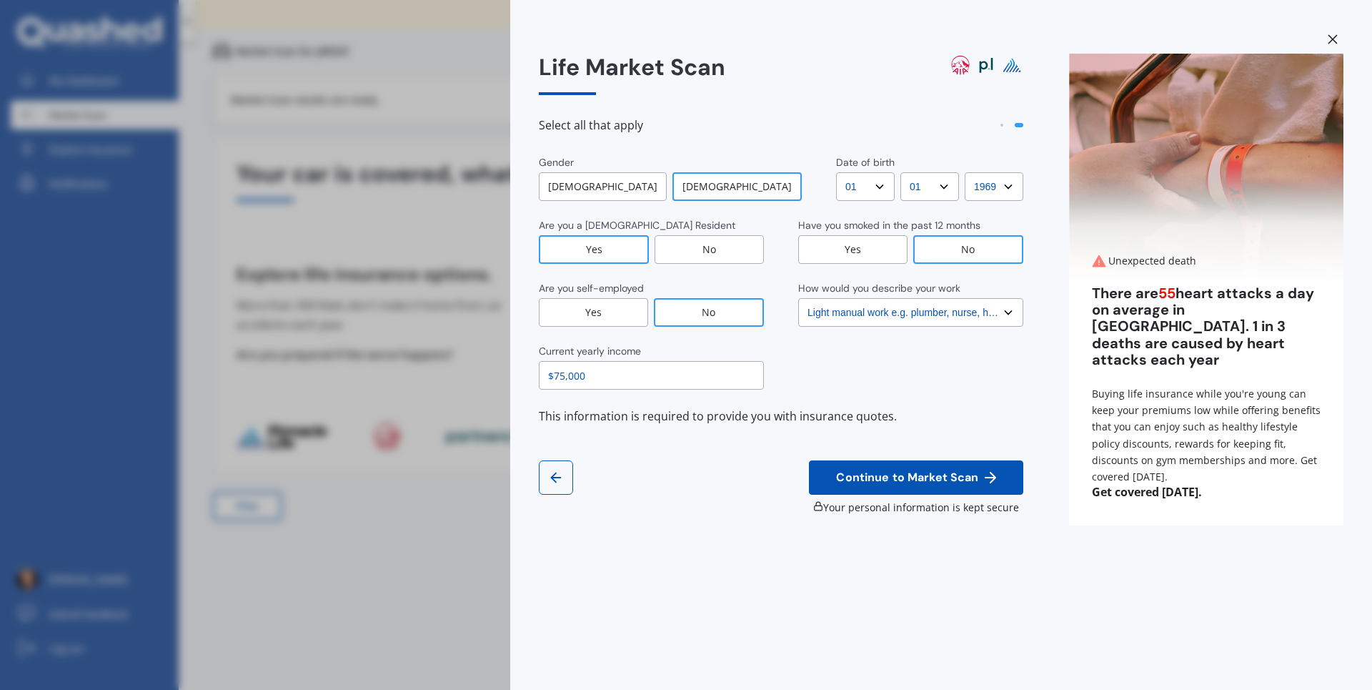
click at [613, 308] on div "Yes" at bounding box center [593, 312] width 109 height 29
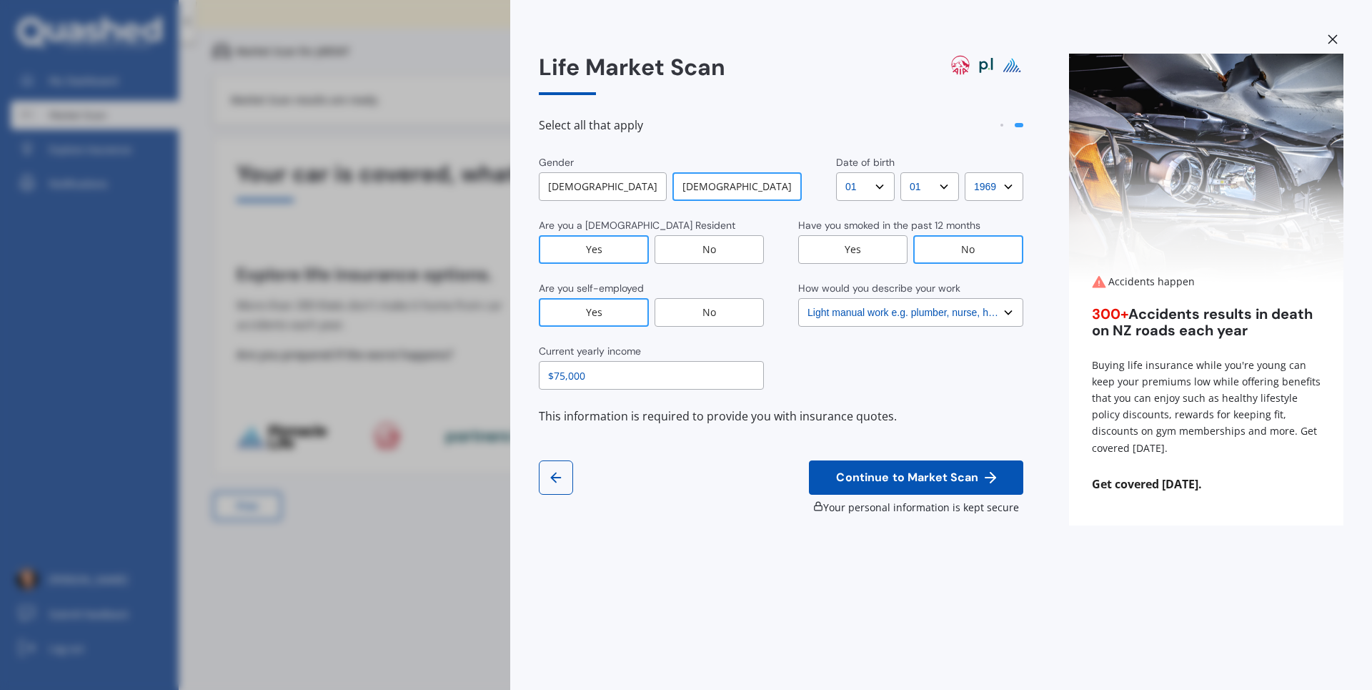
drag, startPoint x: 595, startPoint y: 378, endPoint x: 508, endPoint y: 361, distance: 88.8
click at [511, 362] on div "Life Market Scan Select all that apply Gender [DEMOGRAPHIC_DATA] [DEMOGRAPHIC_D…" at bounding box center [941, 345] width 862 height 690
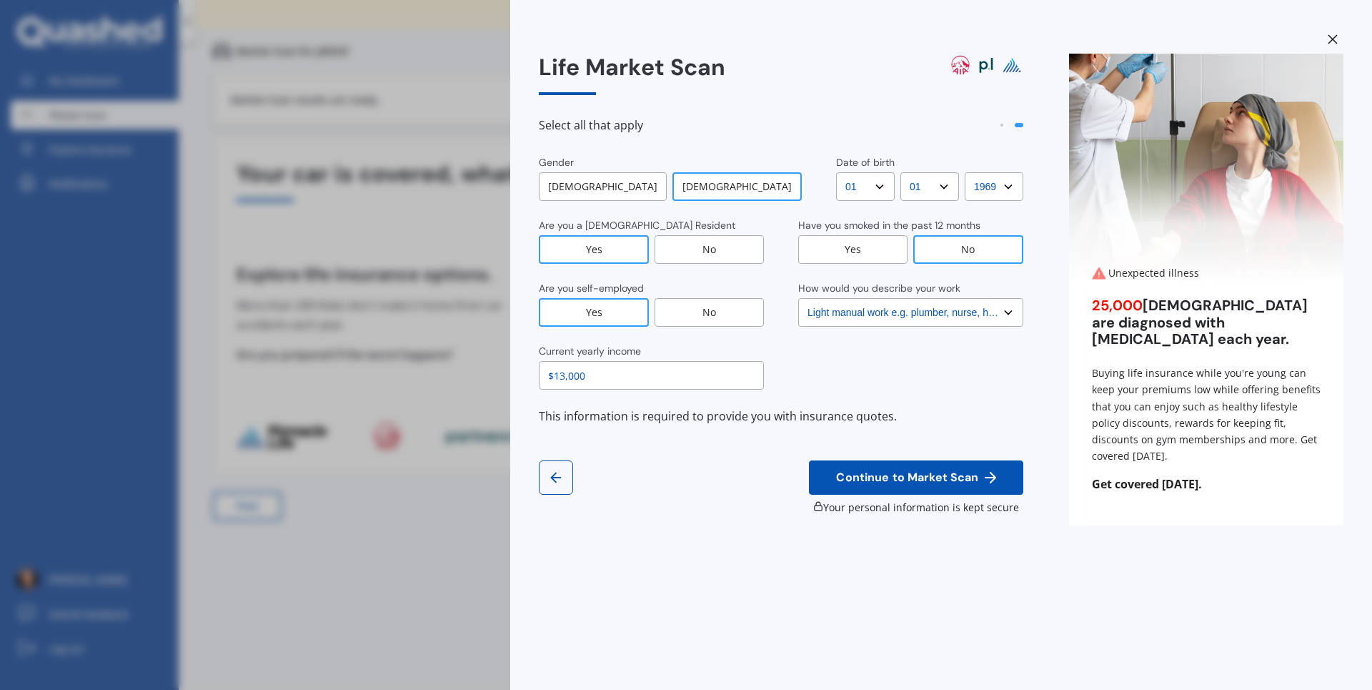
type input "$13,000"
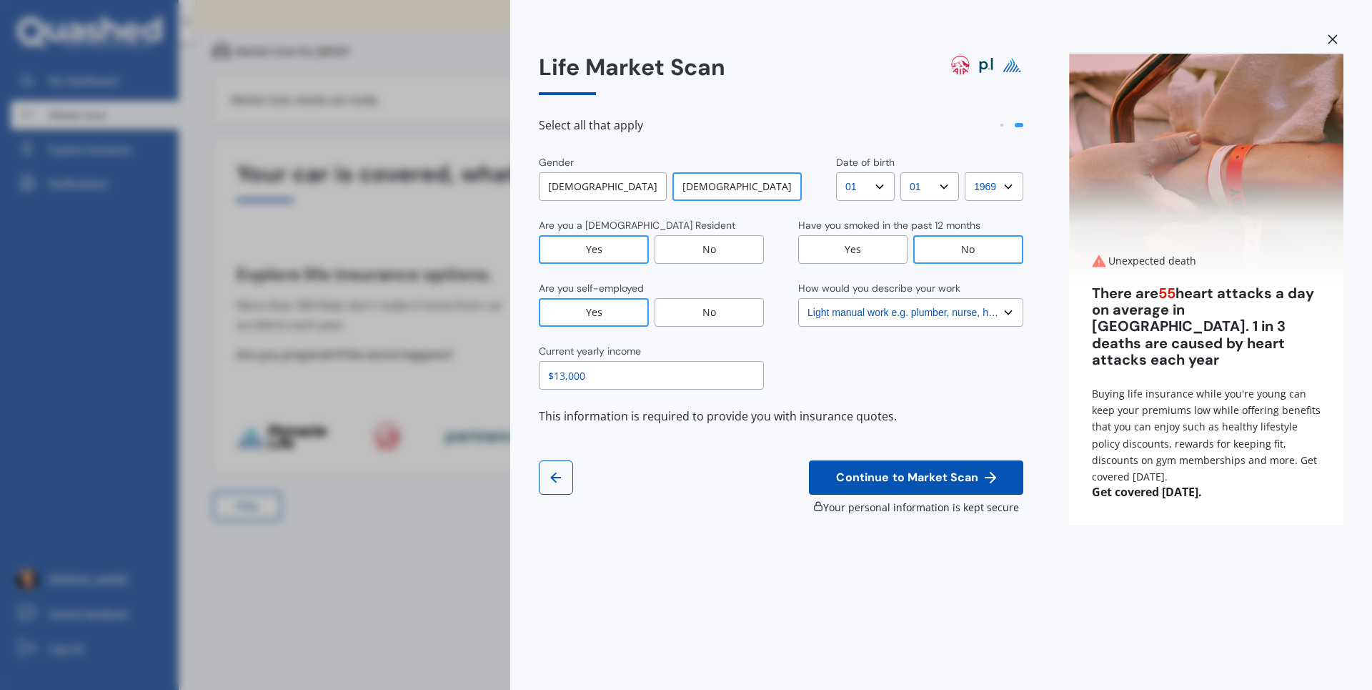
click at [1010, 314] on select "Select No manual work e.g. lawyer, consultant, engineer Light manual work [PERS…" at bounding box center [910, 312] width 225 height 29
select select "No manual work e.g. lawyer, consultant, engineer"
click at [798, 298] on select "Select No manual work e.g. lawyer, consultant, engineer Light manual work [PERS…" at bounding box center [910, 312] width 225 height 29
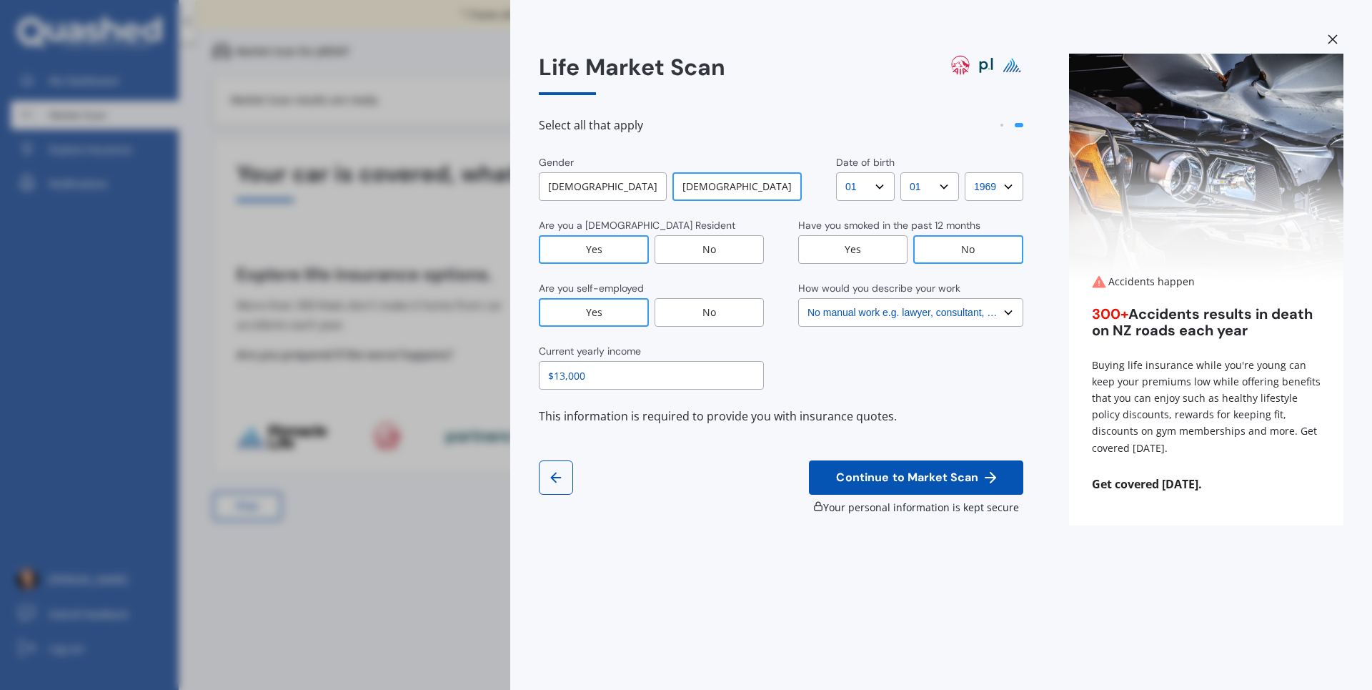
click at [937, 479] on span "Continue to Market Scan" at bounding box center [907, 478] width 148 height 14
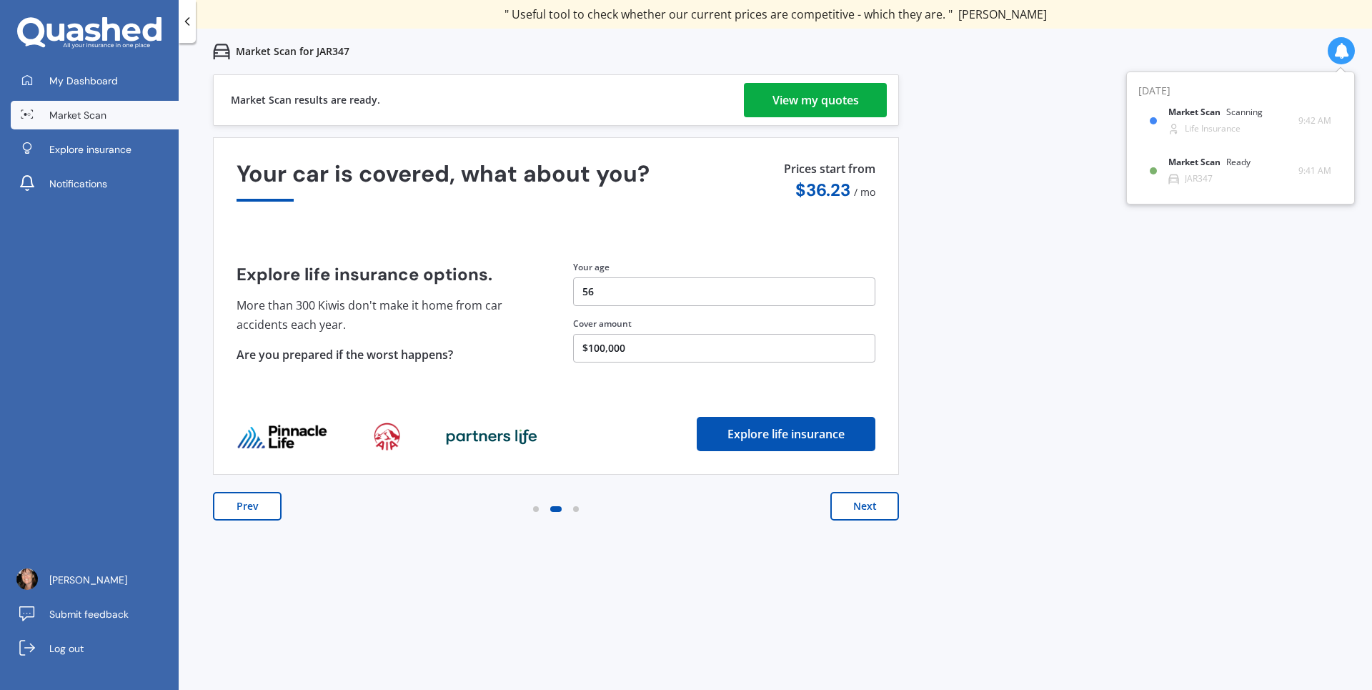
click at [867, 521] on div "Prev Next" at bounding box center [556, 520] width 686 height 57
click at [800, 424] on button "Explore life insurance" at bounding box center [786, 434] width 179 height 34
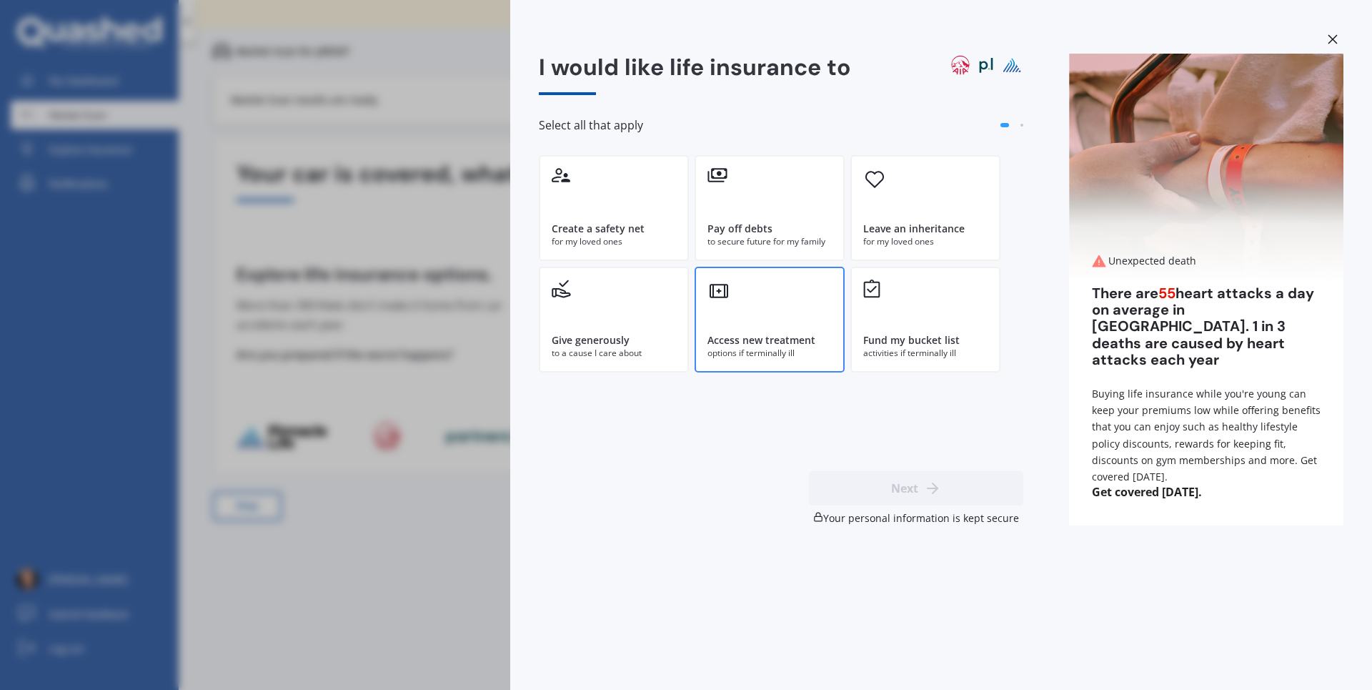
click at [788, 319] on div "Access new treatment options if terminally ill" at bounding box center [770, 320] width 150 height 106
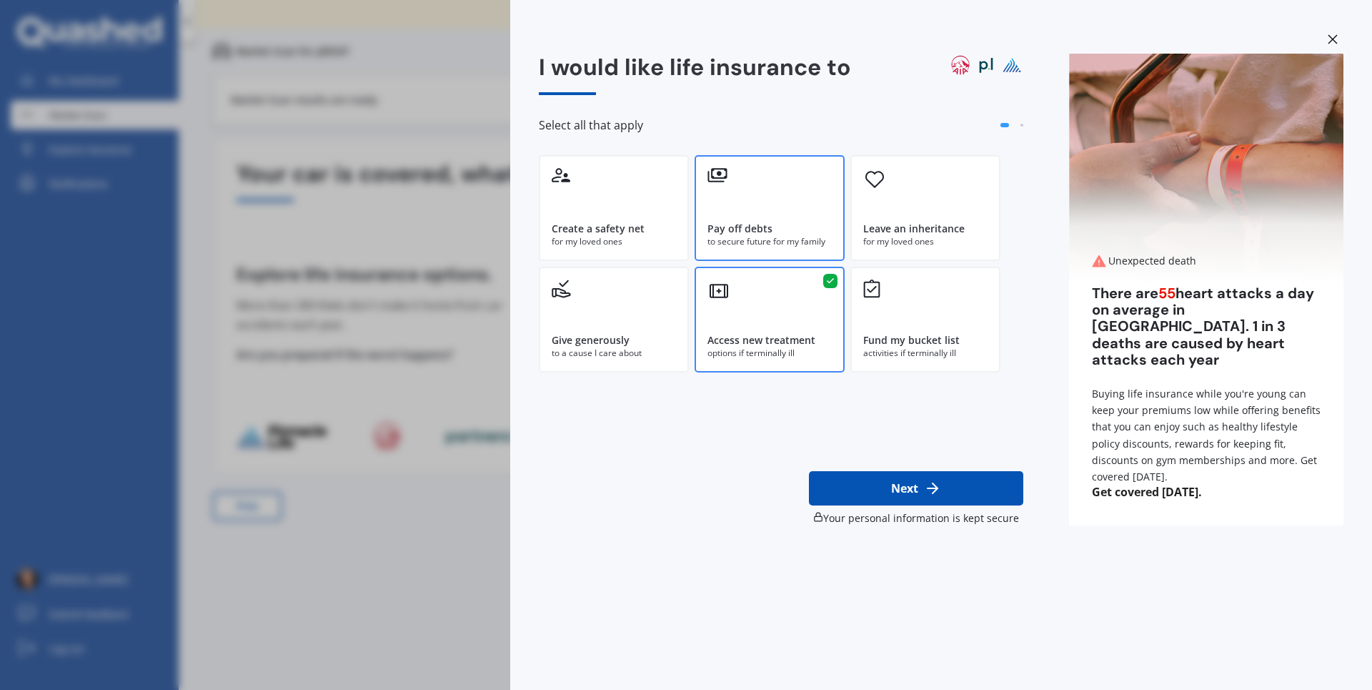
click at [780, 235] on div "to secure future for my family" at bounding box center [769, 241] width 124 height 13
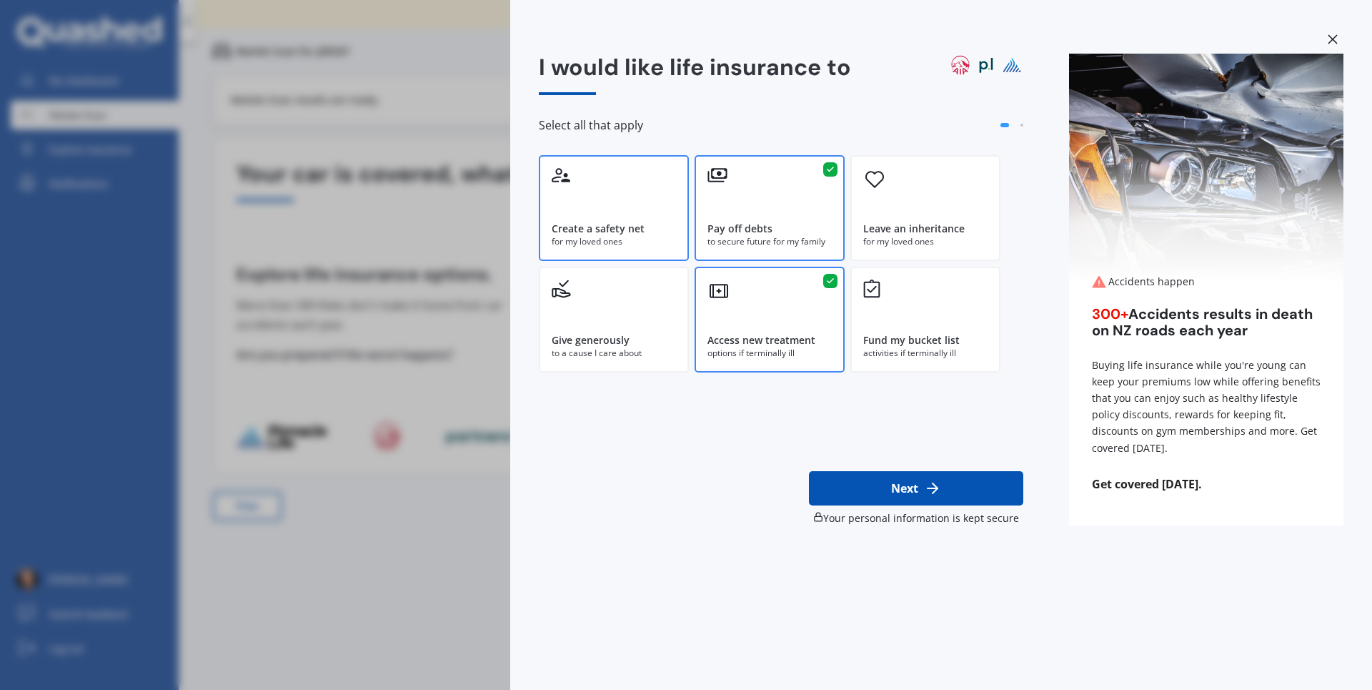
click at [642, 237] on div "for my loved ones" at bounding box center [614, 241] width 124 height 13
click at [933, 481] on icon at bounding box center [932, 487] width 17 height 17
select select "01"
select select "1969"
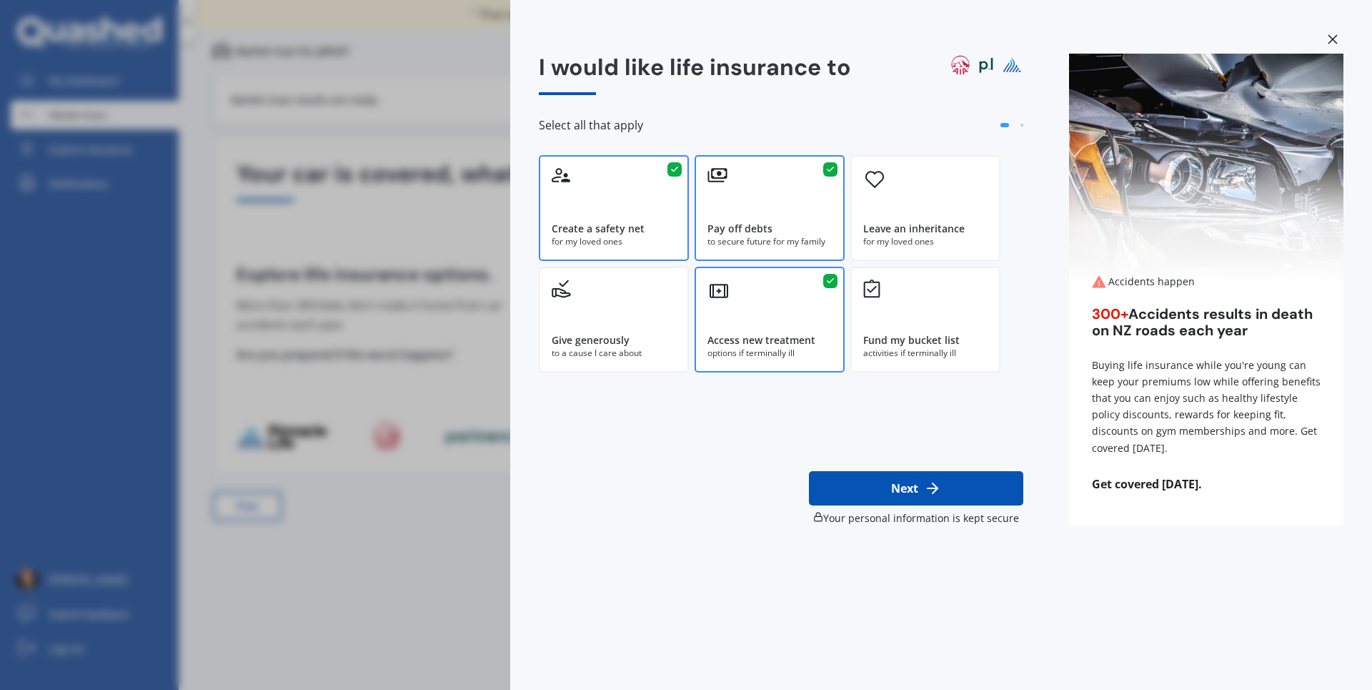
select select "No manual work e.g. lawyer, consultant, engineer"
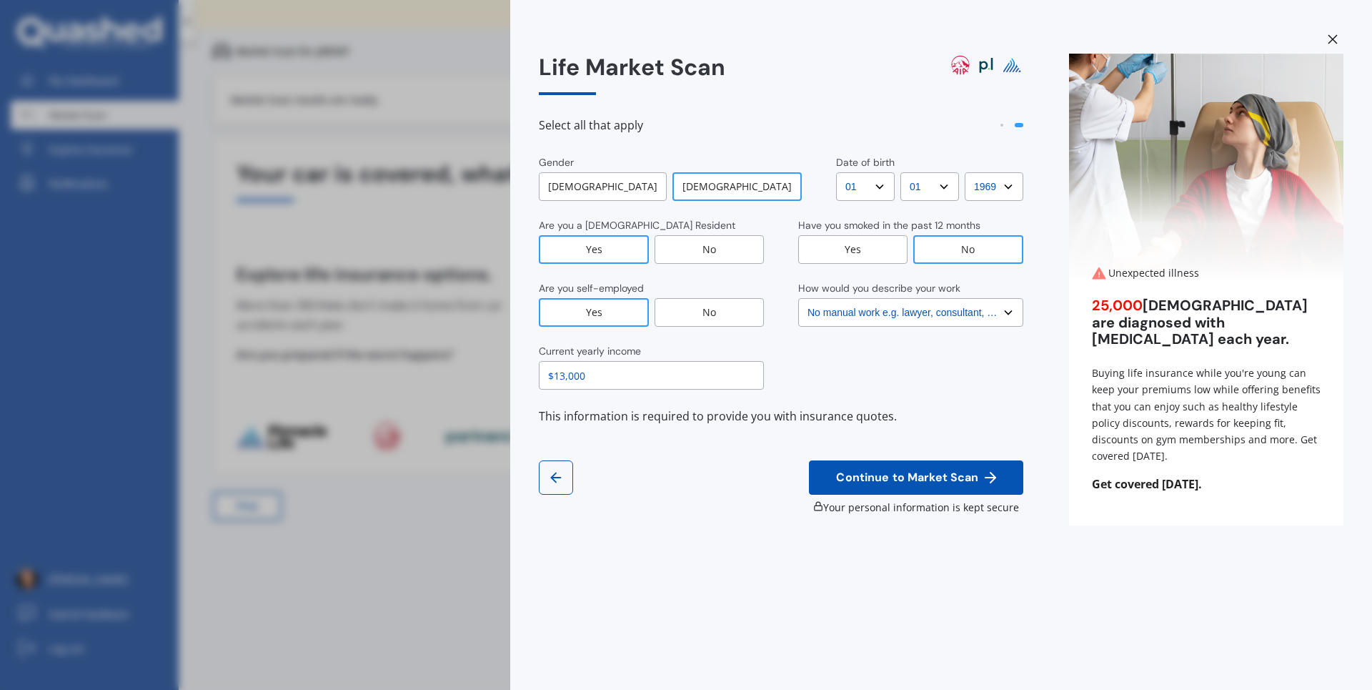
click at [935, 474] on span "Continue to Market Scan" at bounding box center [907, 478] width 148 height 14
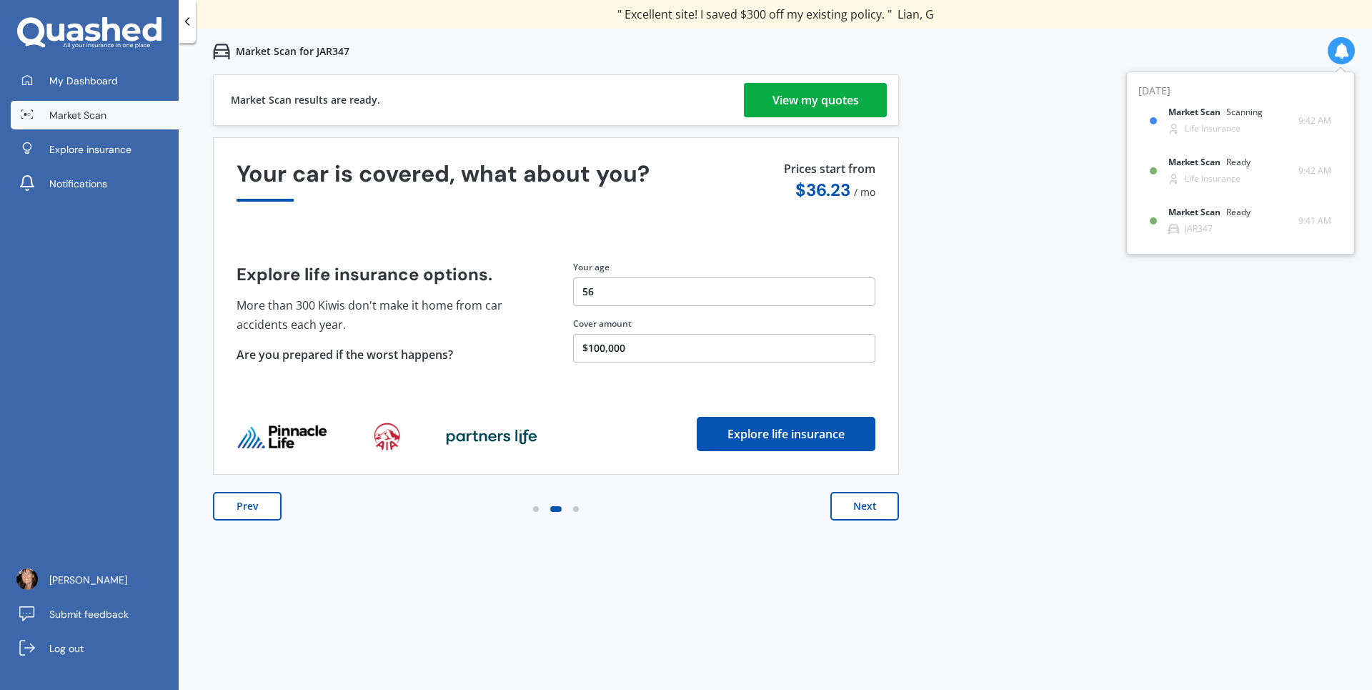
click at [820, 105] on div "View my quotes" at bounding box center [815, 100] width 86 height 34
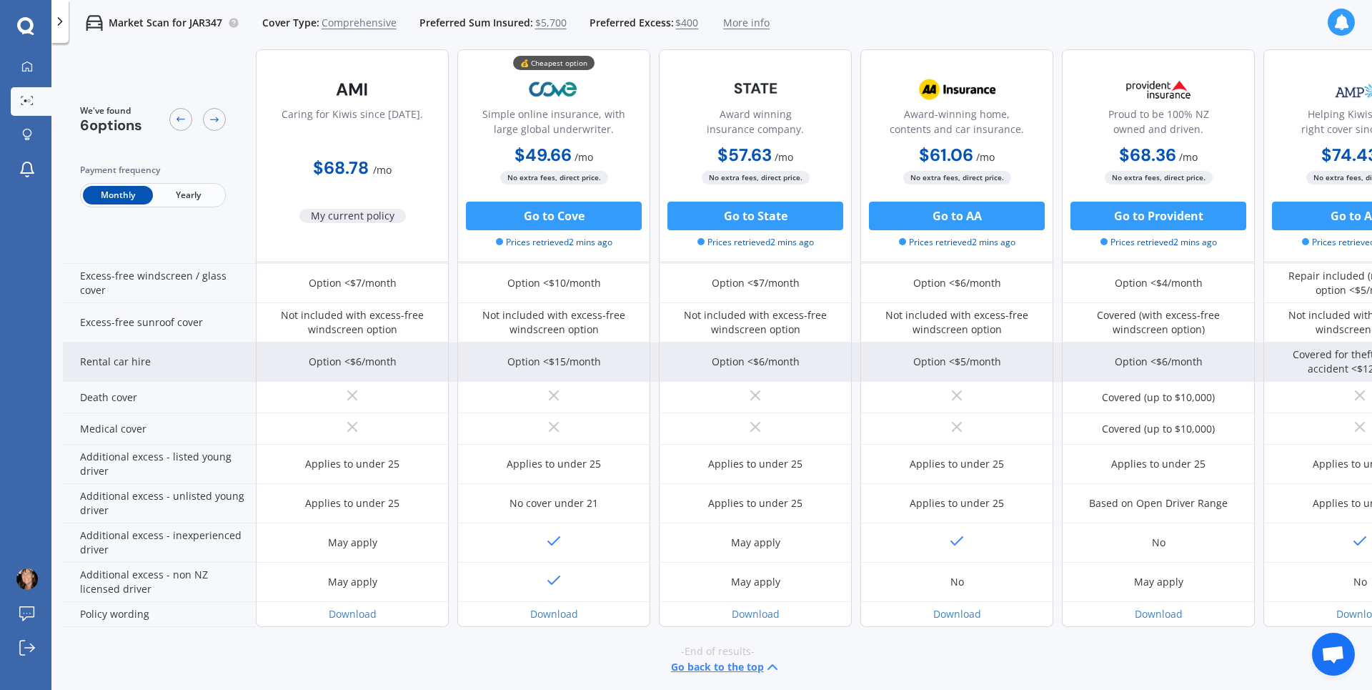
scroll to position [541, 0]
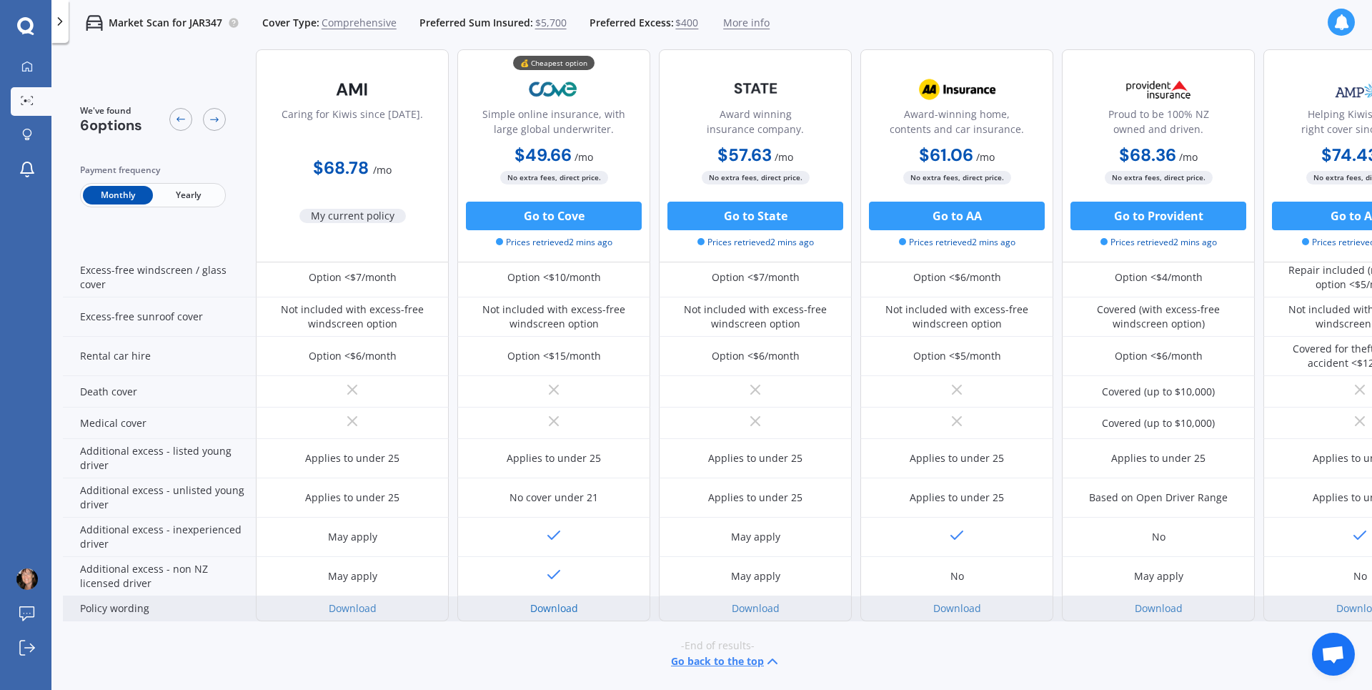
click at [562, 601] on link "Download" at bounding box center [554, 608] width 48 height 14
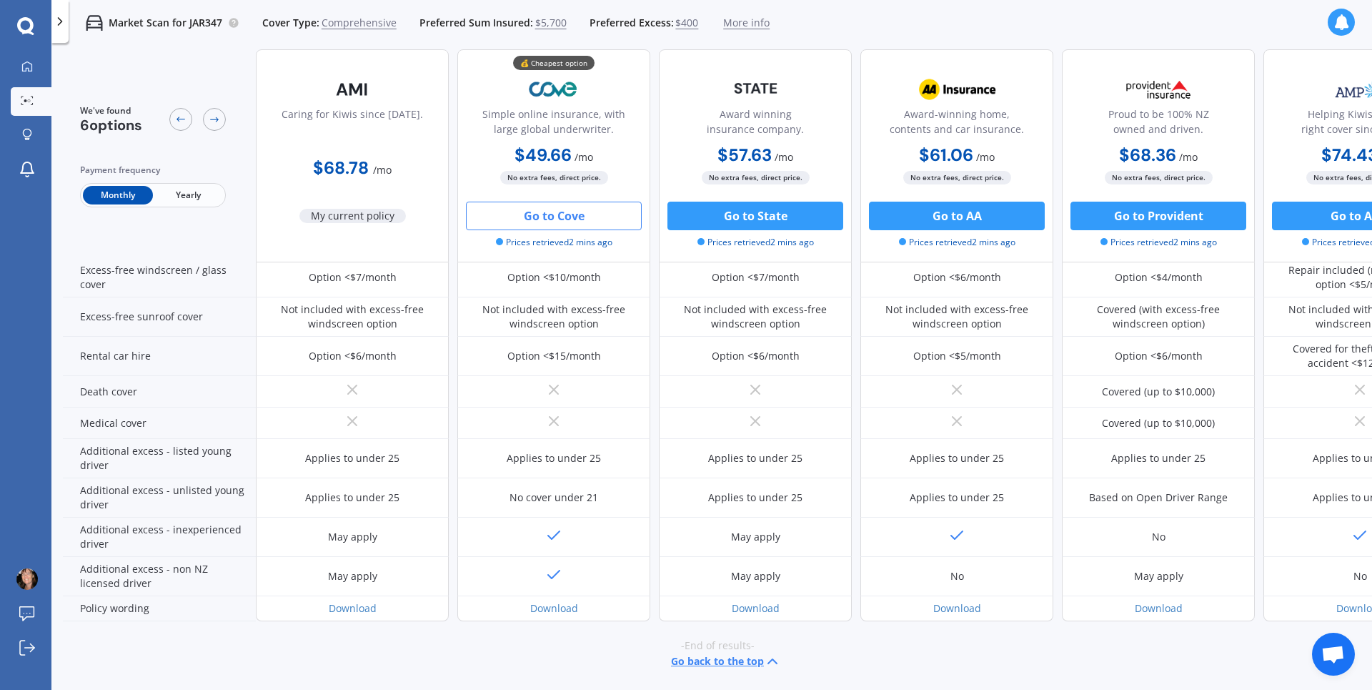
click at [555, 221] on button "Go to Cove" at bounding box center [554, 215] width 176 height 29
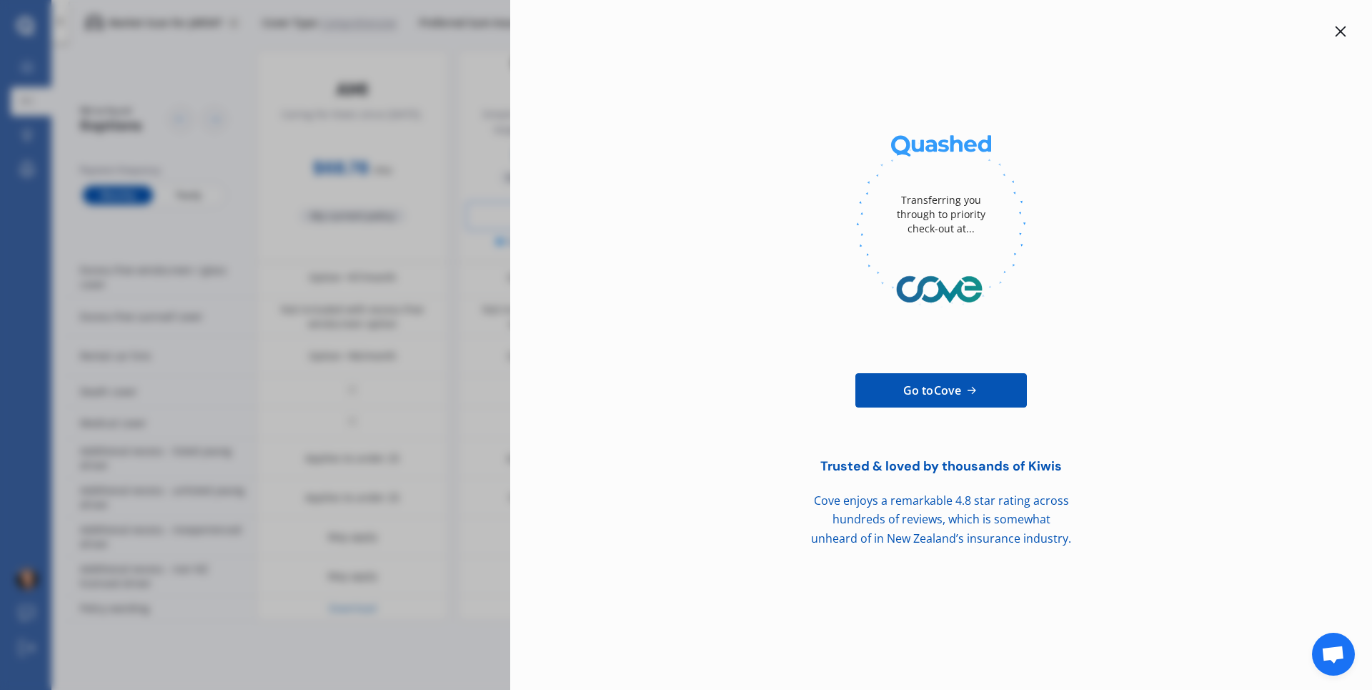
click at [1338, 31] on icon at bounding box center [1340, 31] width 11 height 11
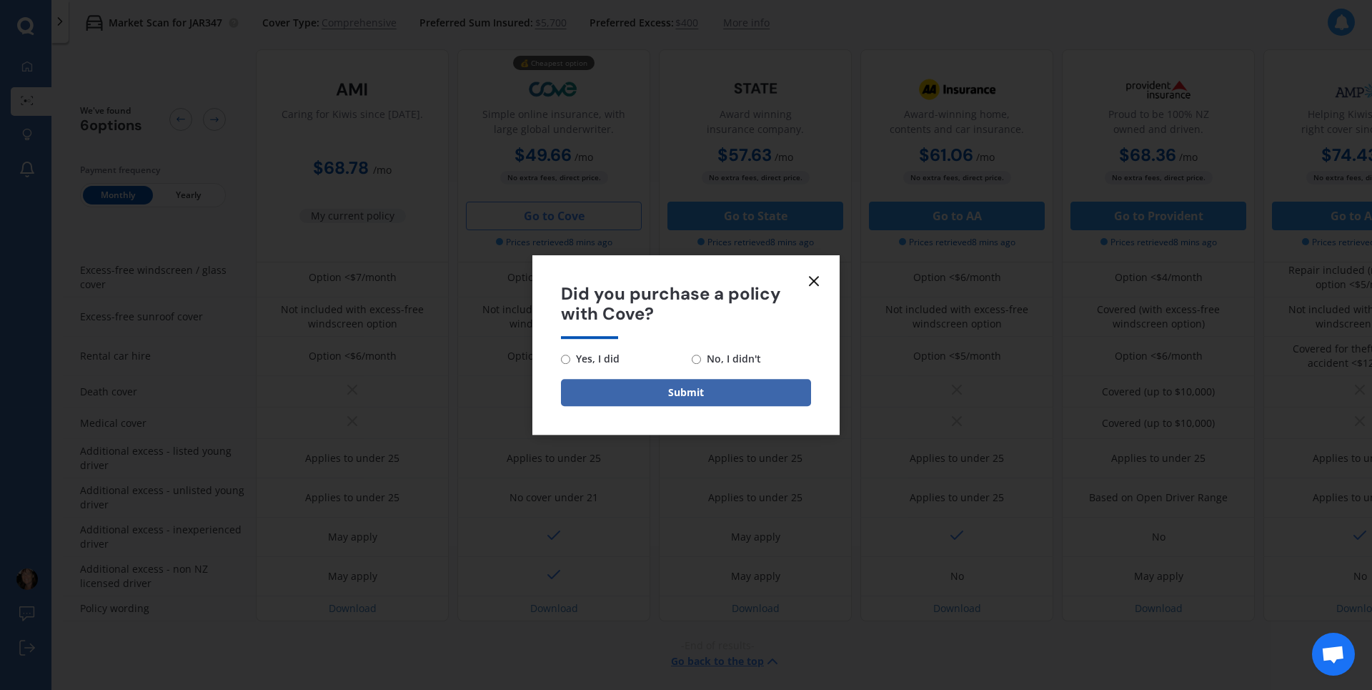
click at [695, 357] on input "No, I didn't" at bounding box center [696, 358] width 9 height 9
radio input "true"
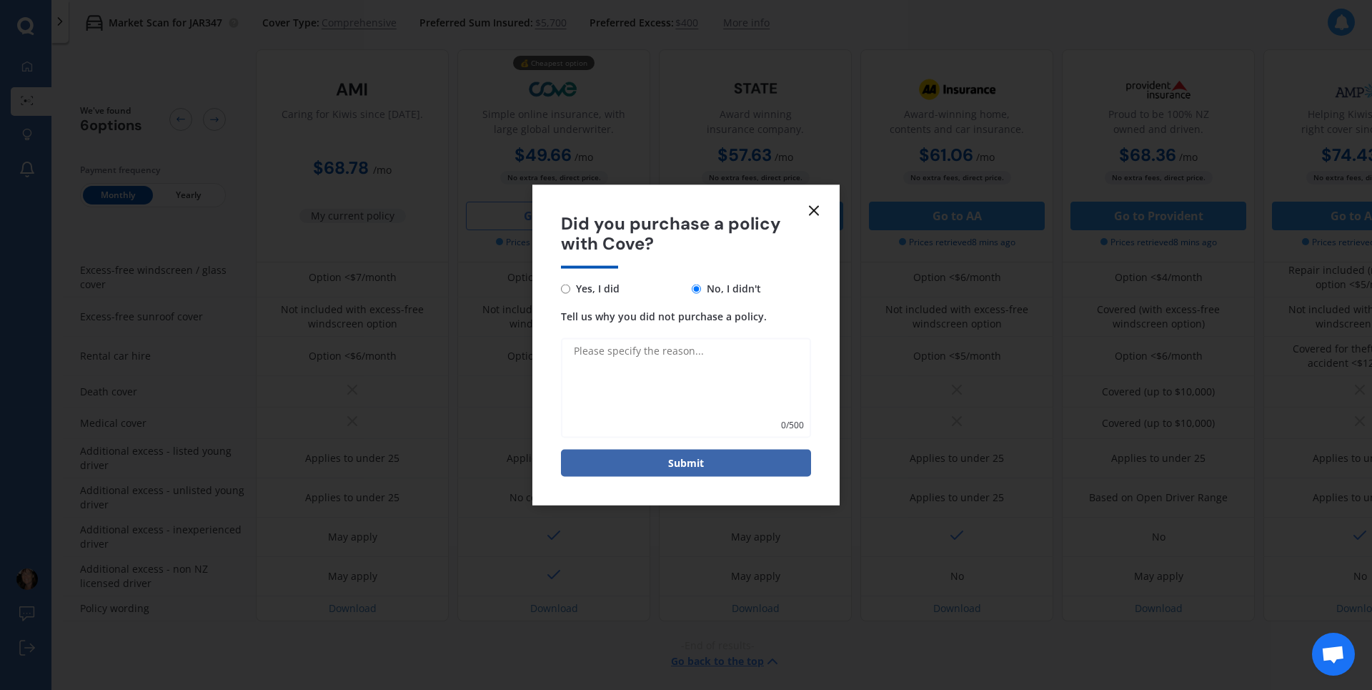
click at [702, 372] on textarea "Tell us why you did not purchase a policy." at bounding box center [686, 388] width 250 height 100
type textarea "don't cover learner driver under 21"
click at [704, 463] on button "Submit" at bounding box center [686, 462] width 250 height 27
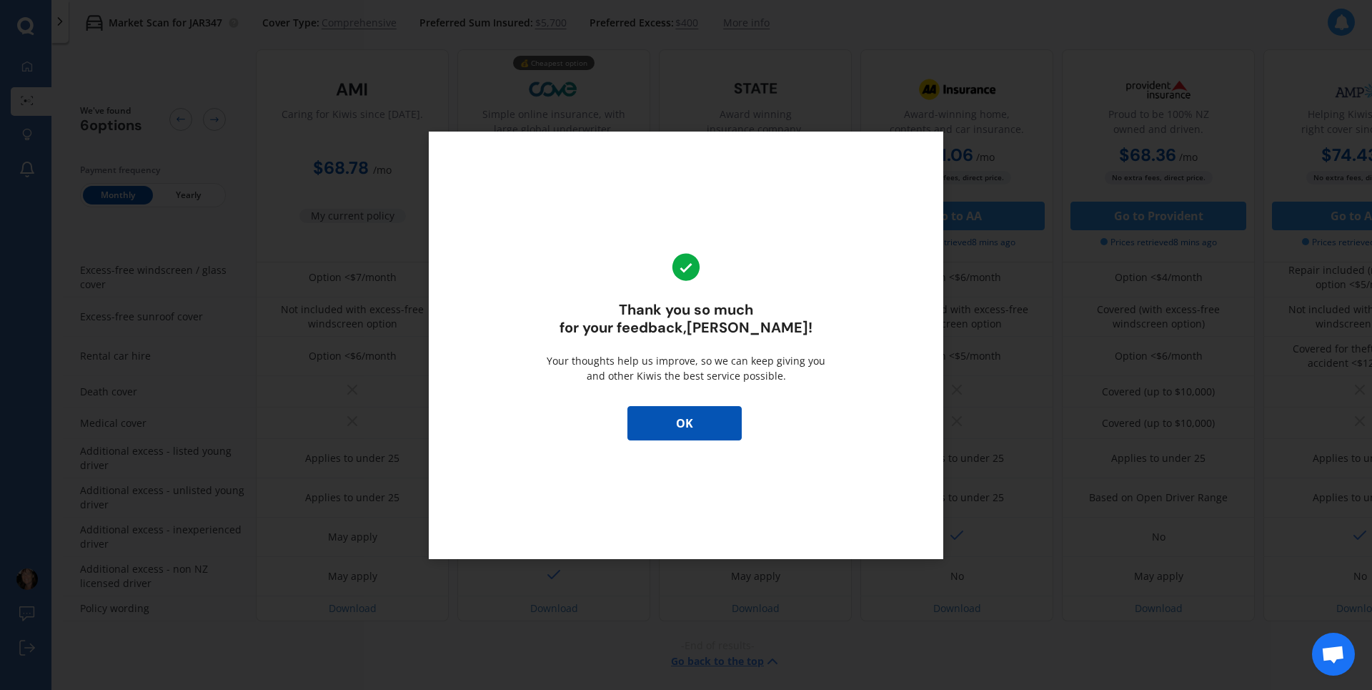
click at [711, 430] on button "OK" at bounding box center [684, 423] width 114 height 34
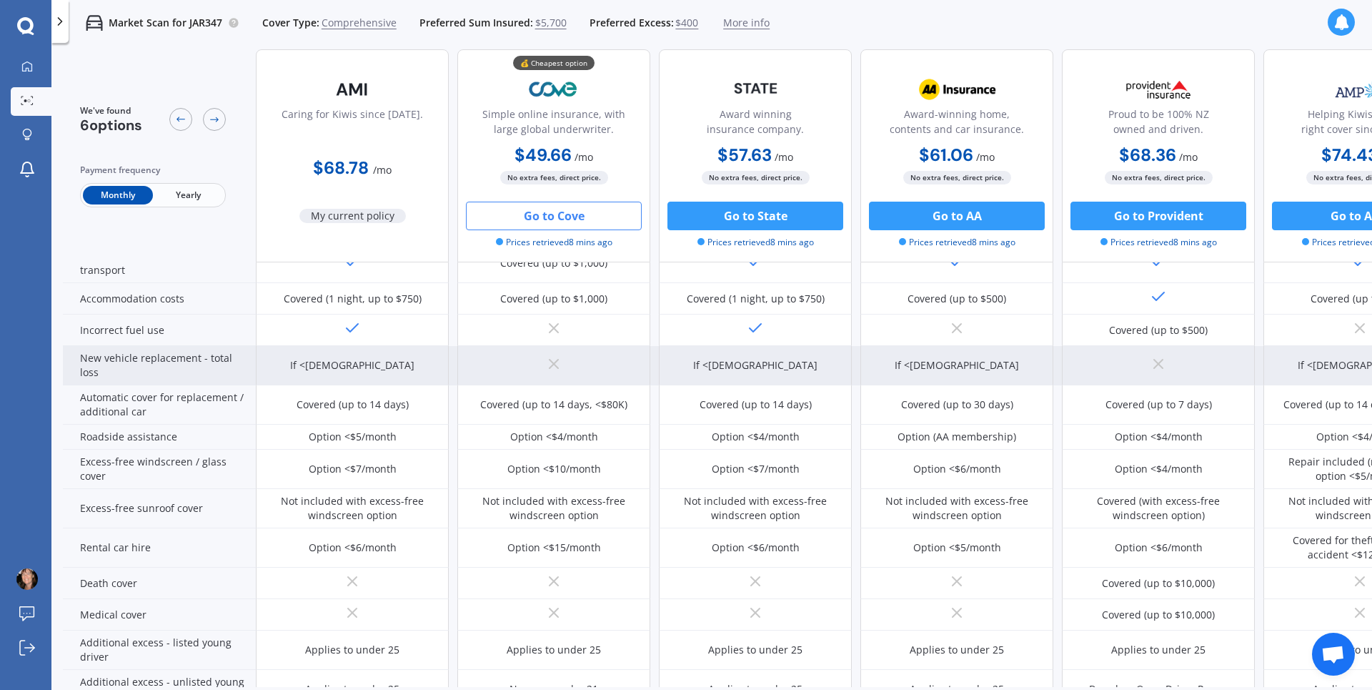
scroll to position [286, 0]
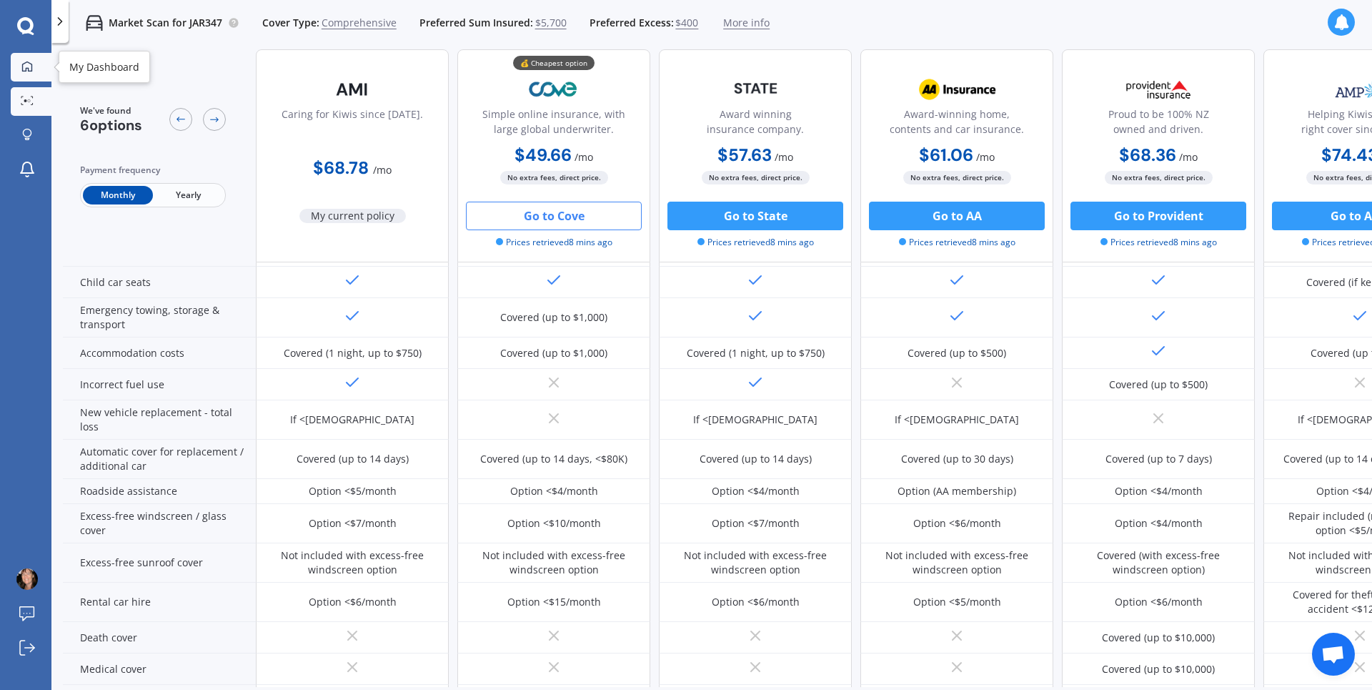
click at [25, 65] on icon at bounding box center [26, 66] width 11 height 11
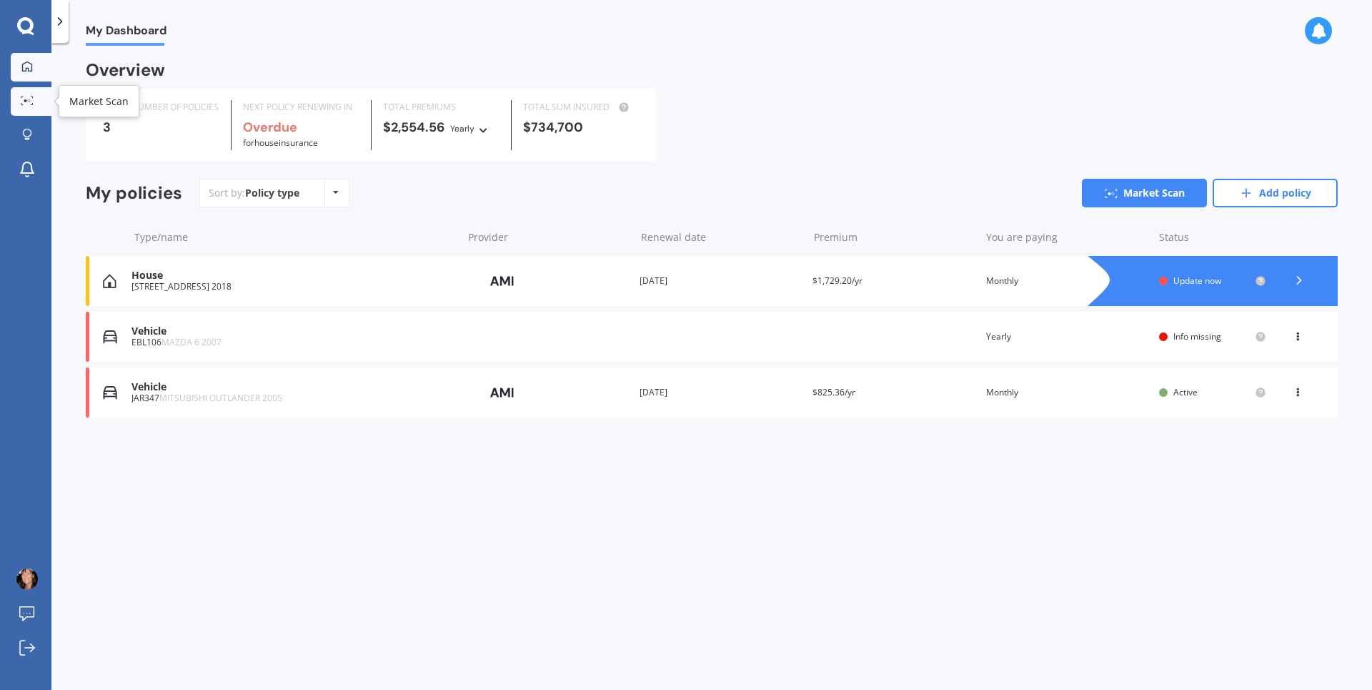
click at [17, 98] on div at bounding box center [26, 101] width 21 height 11
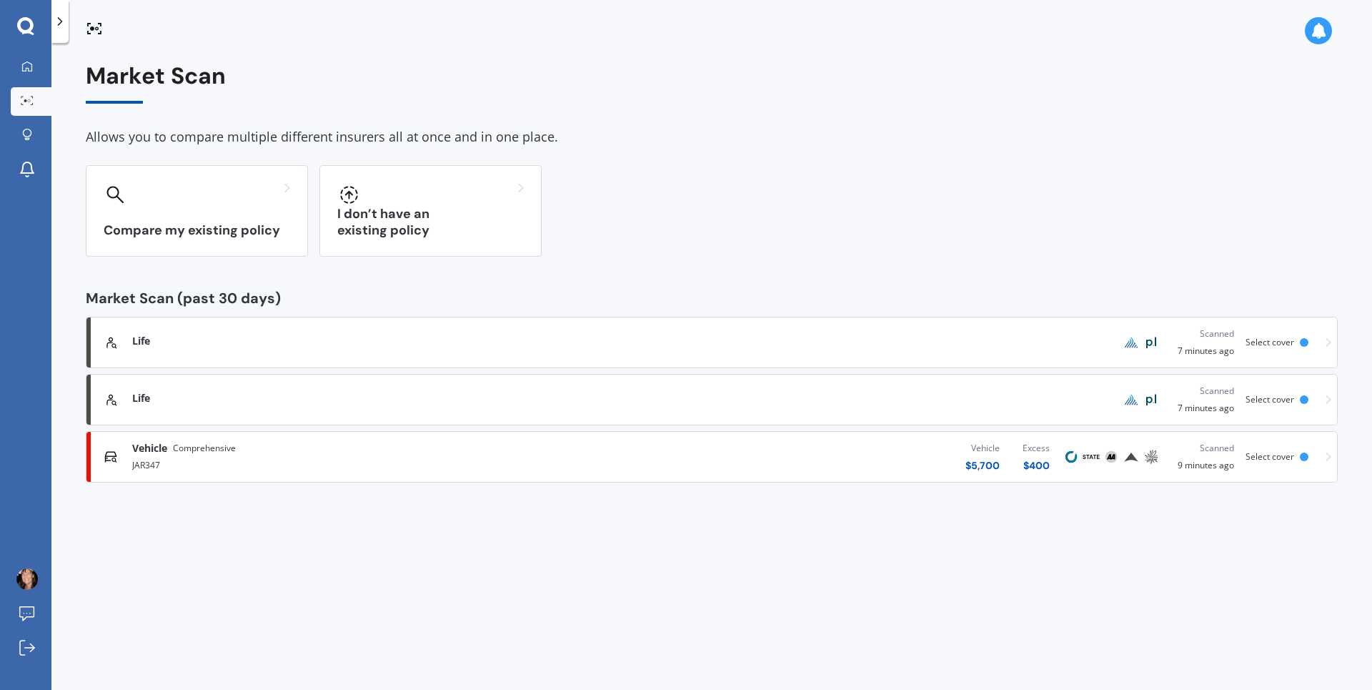
click at [302, 396] on div "Life" at bounding box center [596, 398] width 929 height 14
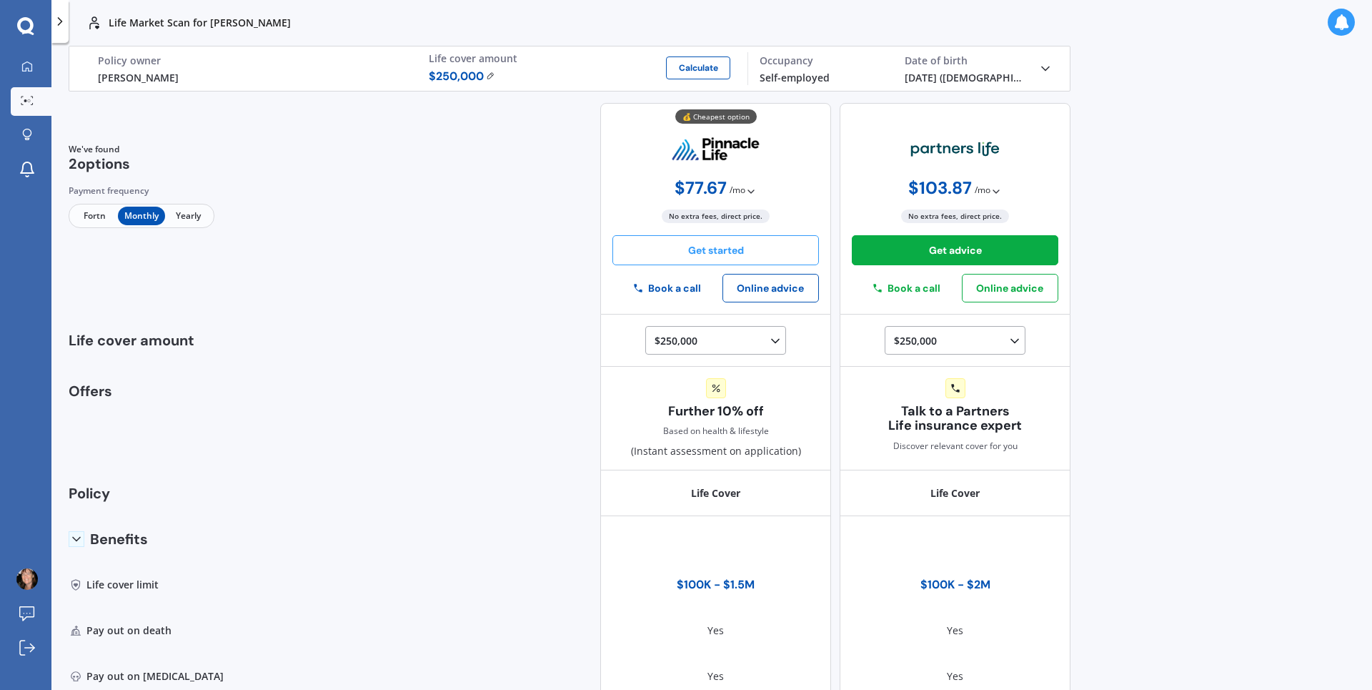
click at [726, 254] on button "Get started" at bounding box center [715, 250] width 207 height 30
